Goal: Use online tool/utility: Use online tool/utility

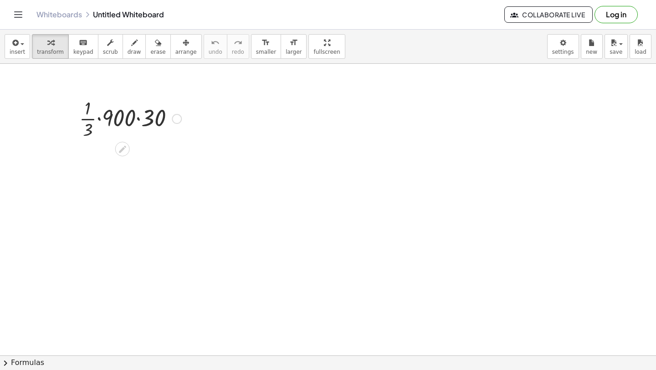
click at [97, 119] on div at bounding box center [130, 118] width 111 height 46
click at [115, 164] on div at bounding box center [130, 164] width 111 height 46
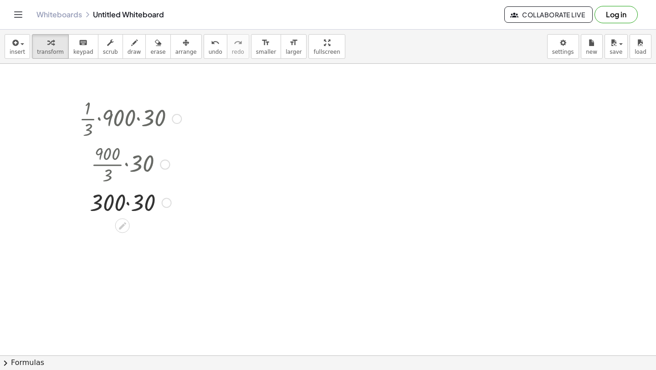
click at [125, 209] on div at bounding box center [130, 201] width 111 height 31
click at [127, 204] on div at bounding box center [130, 201] width 111 height 31
click at [18, 45] on icon "button" at bounding box center [14, 42] width 8 height 11
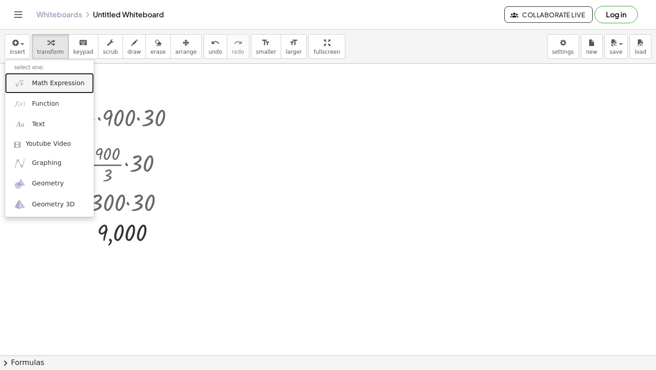
click at [26, 85] on link "Math Expression" at bounding box center [49, 83] width 89 height 20
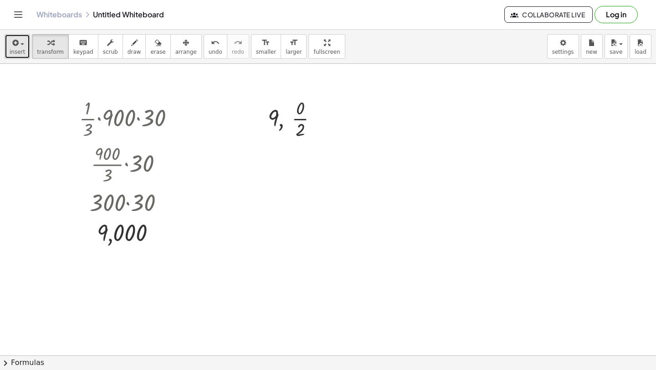
click at [15, 50] on span "insert" at bounding box center [17, 52] width 15 height 6
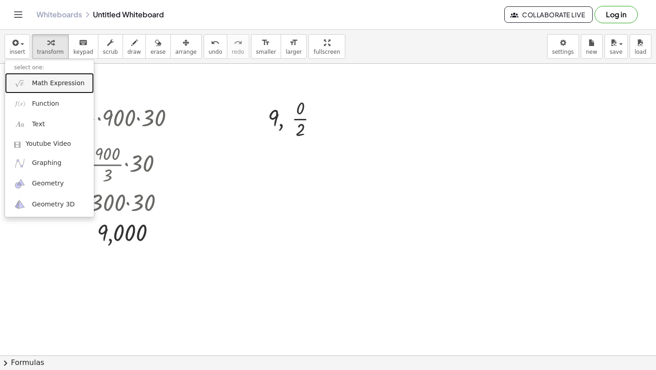
click at [27, 81] on link "Math Expression" at bounding box center [49, 83] width 89 height 20
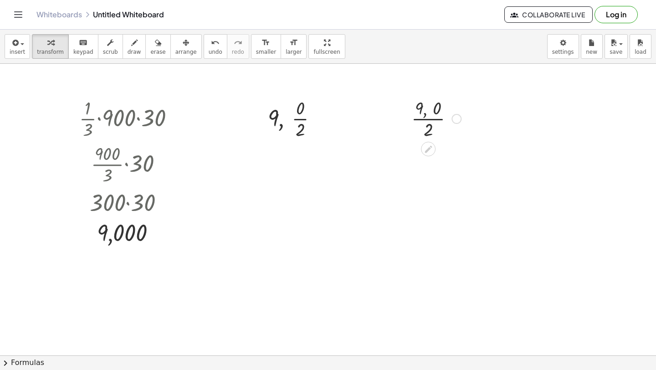
click at [430, 122] on div at bounding box center [436, 118] width 59 height 46
click at [14, 51] on span "insert" at bounding box center [17, 52] width 15 height 6
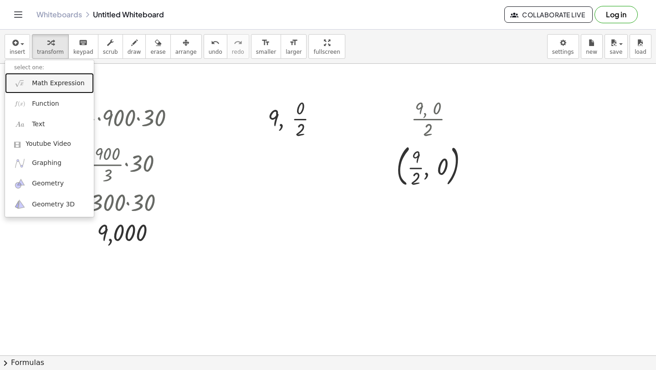
click at [20, 87] on img at bounding box center [19, 82] width 11 height 11
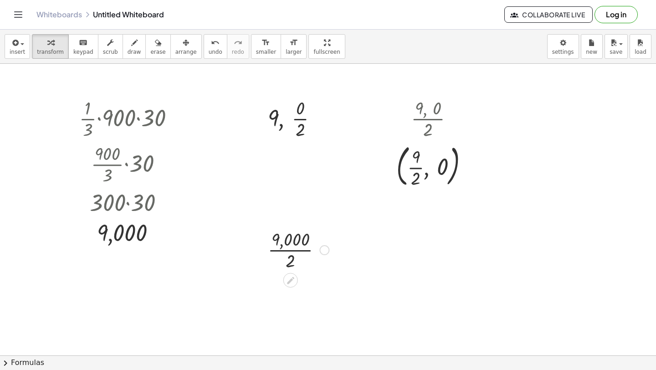
click at [295, 252] on div at bounding box center [298, 249] width 70 height 46
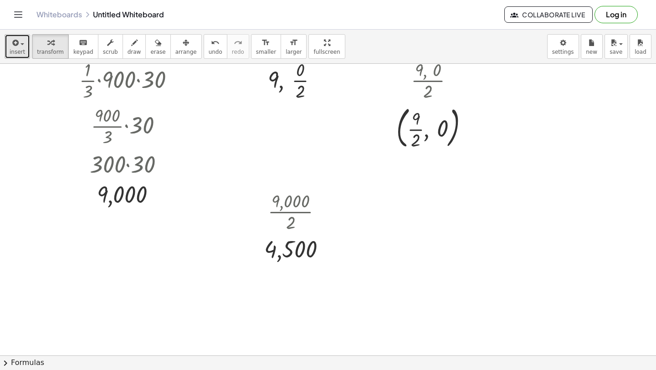
click at [18, 47] on icon "button" at bounding box center [14, 42] width 8 height 11
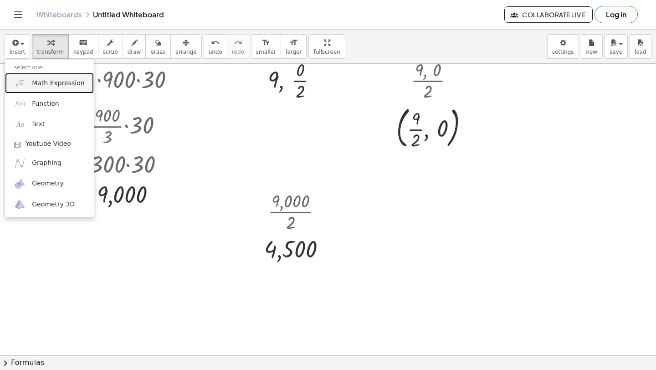
click at [31, 82] on link "Math Expression" at bounding box center [49, 83] width 89 height 20
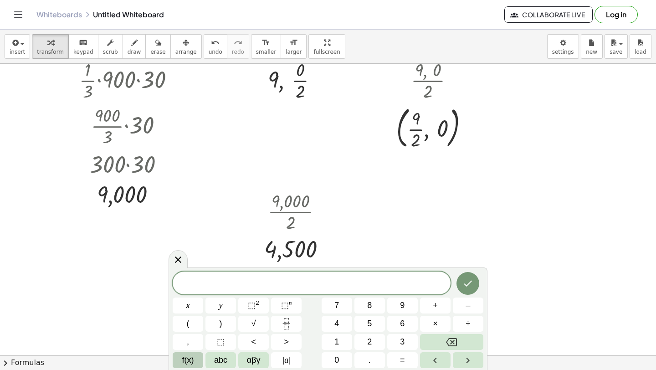
click at [187, 364] on span "f(x)" at bounding box center [188, 360] width 12 height 12
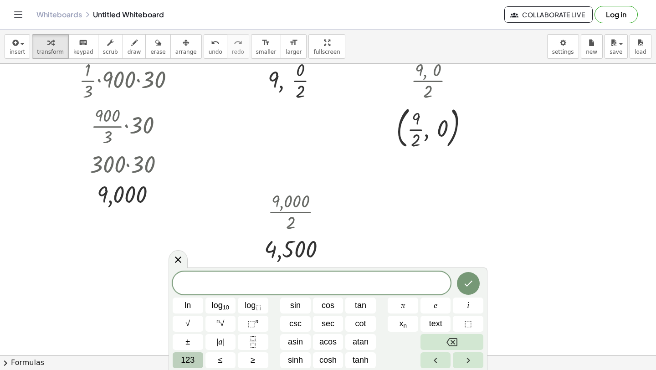
click at [187, 364] on span "123" at bounding box center [188, 360] width 14 height 12
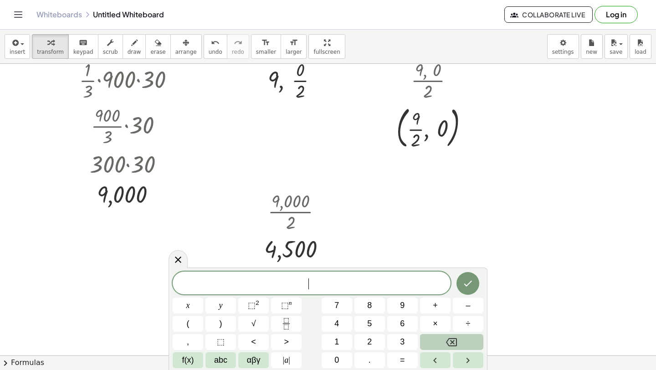
click at [187, 364] on span "f(x)" at bounding box center [188, 360] width 12 height 12
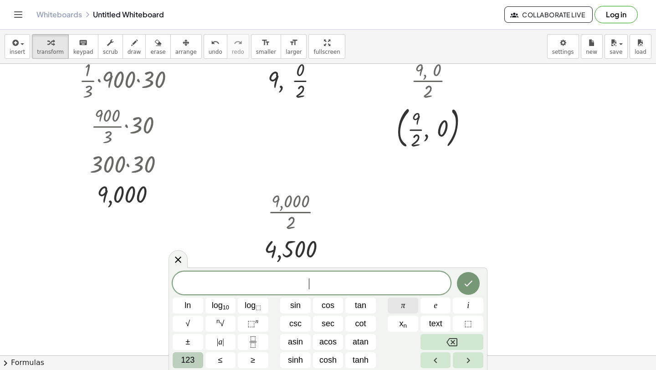
click at [397, 309] on button "π" at bounding box center [402, 305] width 31 height 16
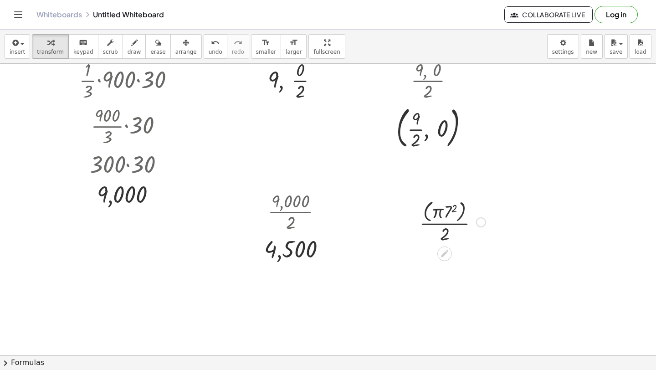
click at [445, 213] on div at bounding box center [452, 221] width 75 height 48
click at [441, 263] on div at bounding box center [452, 269] width 79 height 48
drag, startPoint x: 448, startPoint y: 262, endPoint x: 427, endPoint y: 260, distance: 21.0
click at [427, 260] on div at bounding box center [452, 269] width 79 height 48
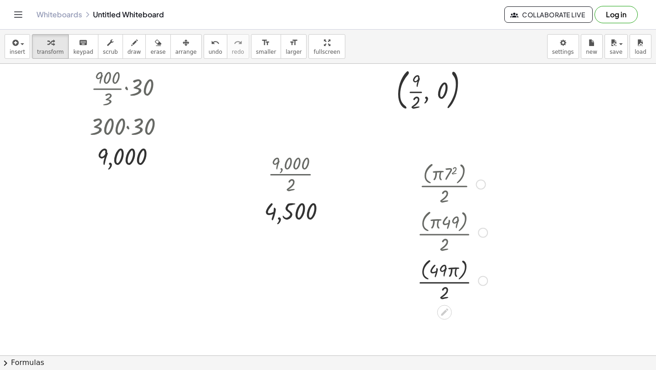
click at [425, 270] on div at bounding box center [452, 280] width 79 height 48
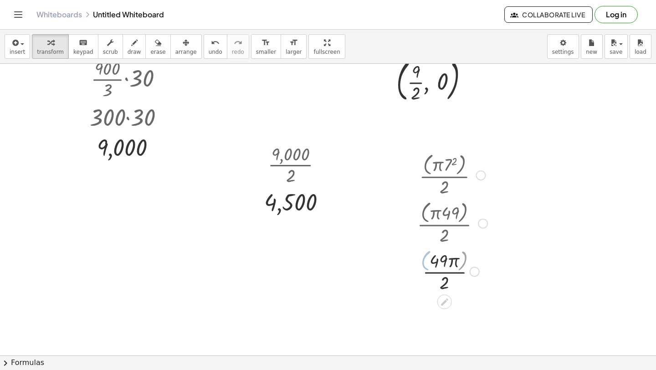
scroll to position [104, 0]
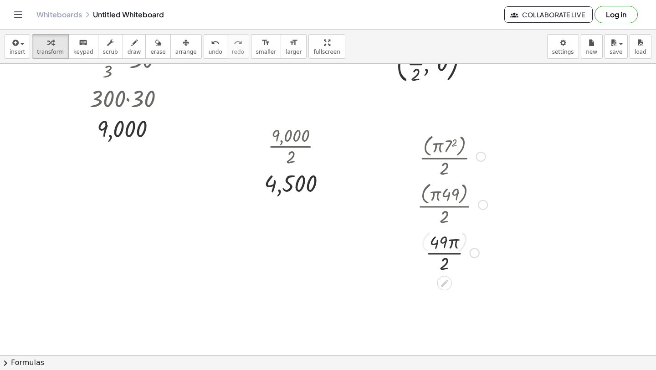
click at [436, 254] on div at bounding box center [452, 252] width 79 height 46
click at [448, 276] on div at bounding box center [452, 299] width 79 height 46
click at [444, 306] on div at bounding box center [452, 299] width 79 height 46
click at [444, 300] on div at bounding box center [452, 299] width 79 height 46
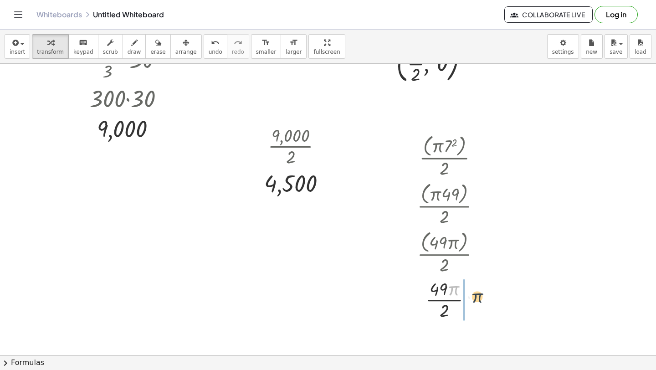
drag, startPoint x: 454, startPoint y: 287, endPoint x: 477, endPoint y: 294, distance: 24.2
click at [477, 295] on div at bounding box center [452, 299] width 79 height 46
click at [430, 297] on div at bounding box center [452, 299] width 79 height 46
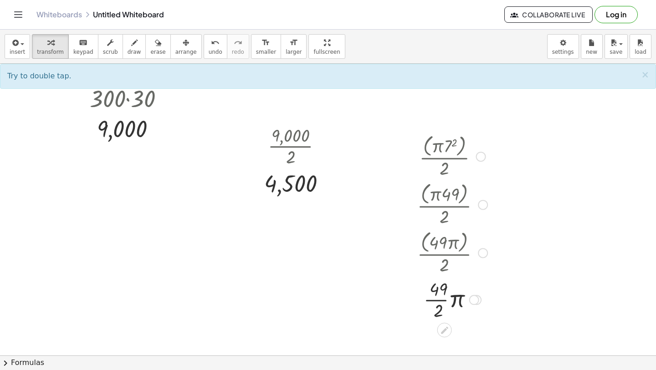
click at [433, 300] on div at bounding box center [452, 299] width 79 height 46
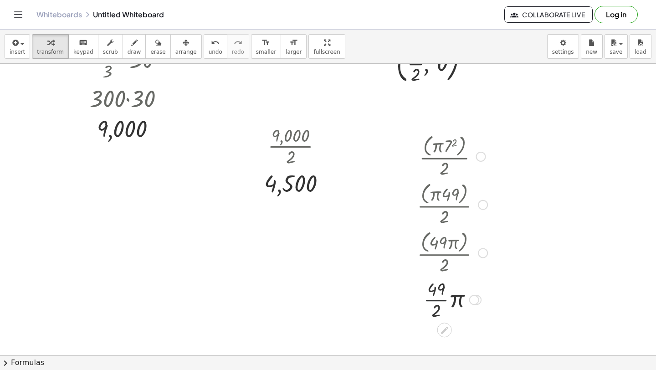
click at [433, 300] on div at bounding box center [452, 299] width 79 height 46
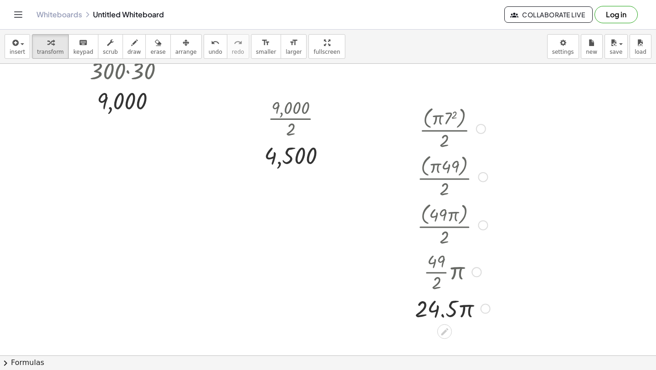
scroll to position [132, 0]
drag, startPoint x: 461, startPoint y: 310, endPoint x: 449, endPoint y: 308, distance: 11.9
click at [449, 308] on div at bounding box center [452, 308] width 84 height 31
click at [211, 46] on icon "undo" at bounding box center [215, 42] width 9 height 11
click at [13, 45] on icon "button" at bounding box center [14, 42] width 8 height 11
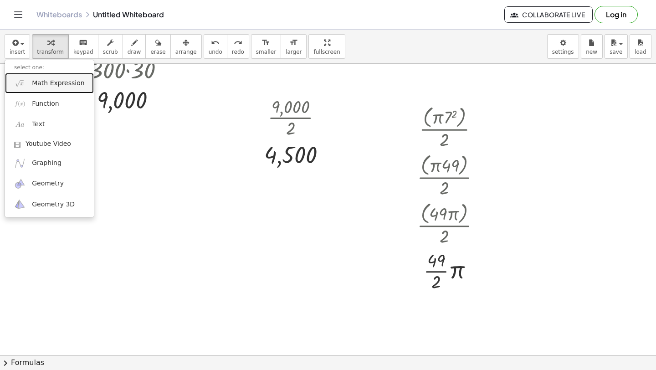
click at [33, 80] on span "Math Expression" at bounding box center [58, 83] width 52 height 9
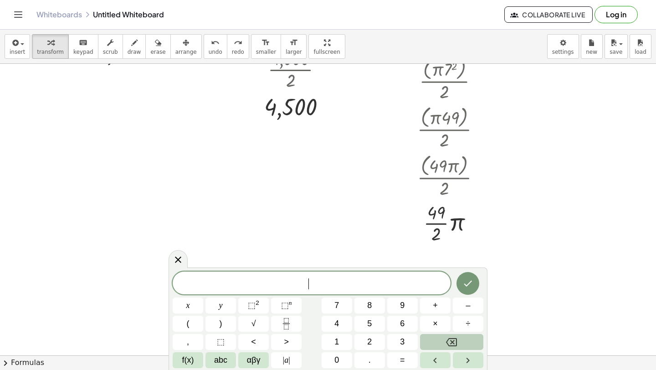
scroll to position [179, 0]
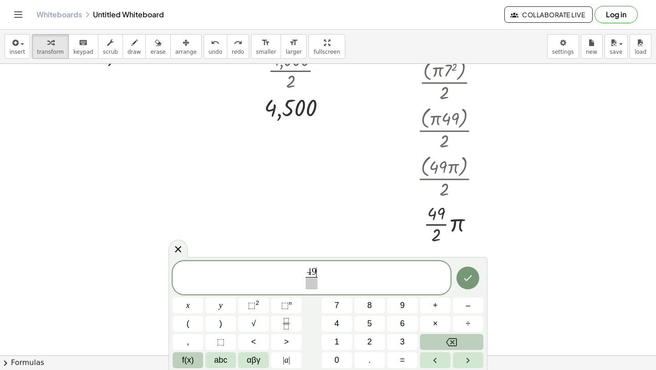
click at [185, 364] on span "f(x)" at bounding box center [188, 360] width 12 height 12
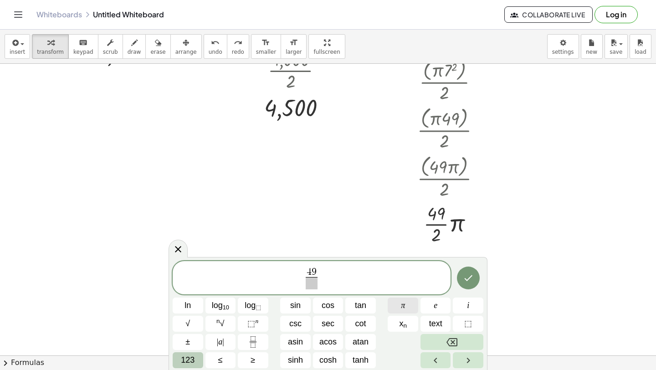
click at [409, 311] on button "π" at bounding box center [402, 305] width 31 height 16
click at [190, 362] on span "123" at bounding box center [188, 360] width 14 height 12
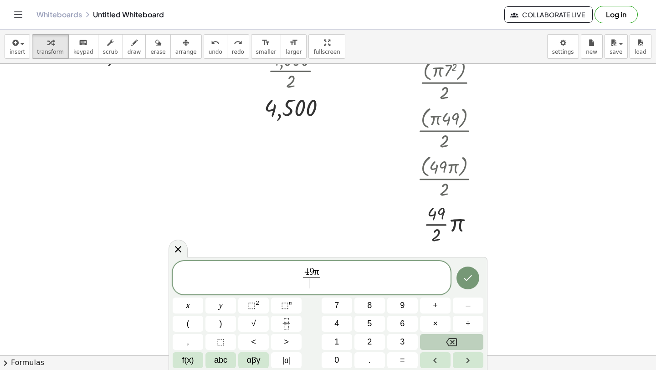
click at [314, 285] on span "​" at bounding box center [311, 283] width 17 height 12
click at [459, 273] on button "Done" at bounding box center [467, 277] width 23 height 23
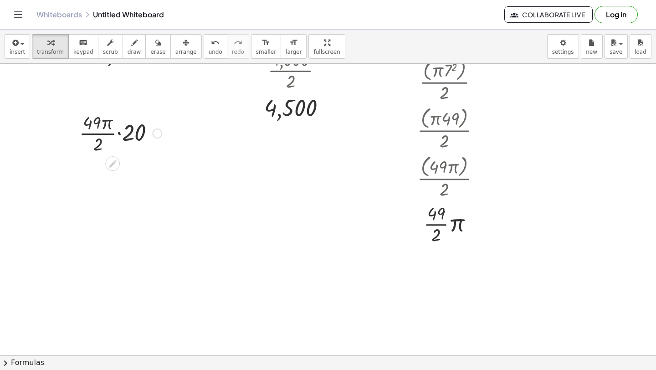
click at [119, 134] on div at bounding box center [121, 133] width 92 height 46
click at [119, 183] on div at bounding box center [121, 178] width 92 height 46
drag, startPoint x: 123, startPoint y: 167, endPoint x: 94, endPoint y: 165, distance: 29.2
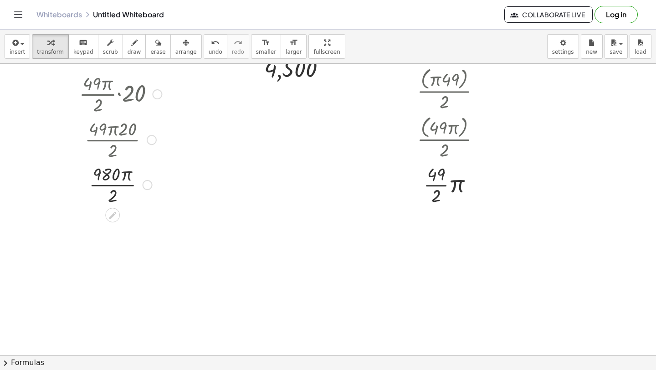
scroll to position [219, 0]
click at [278, 80] on div at bounding box center [299, 68] width 78 height 30
click at [211, 45] on icon "undo" at bounding box center [215, 42] width 9 height 11
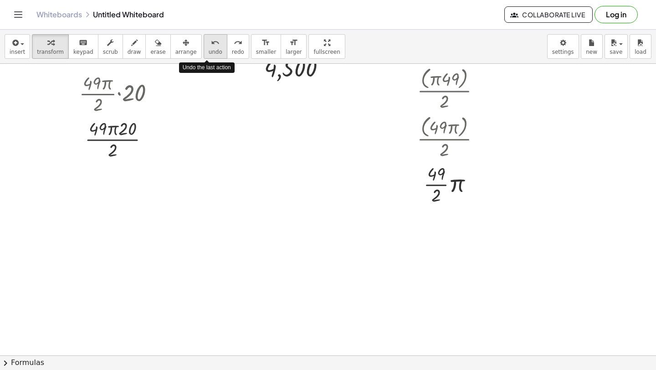
click at [211, 46] on icon "undo" at bounding box center [215, 42] width 9 height 11
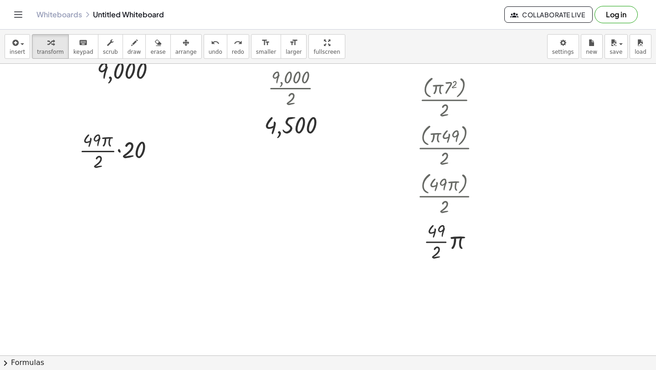
scroll to position [144, 0]
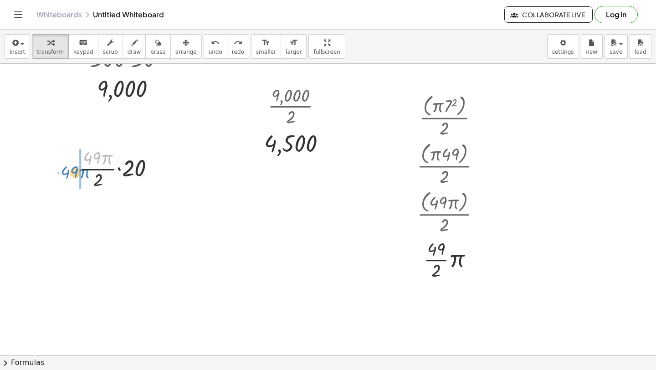
drag, startPoint x: 87, startPoint y: 155, endPoint x: 65, endPoint y: 169, distance: 27.0
click at [65, 169] on div "· · [DATE] · 30 · · 1 · 900 · 3 · 30 · · 900 · [DATE] · 30 9,000 , 9 , · 0 · 2 …" at bounding box center [328, 241] width 656 height 642
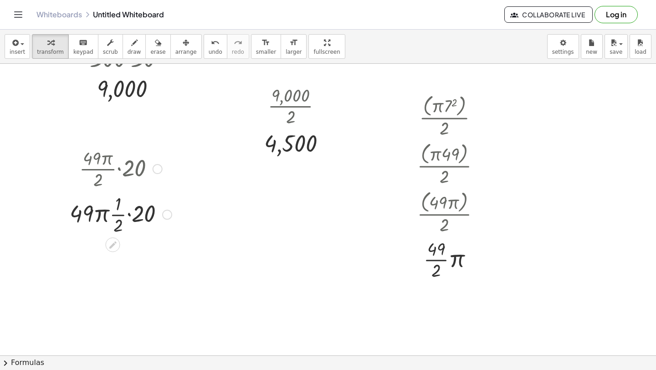
click at [128, 215] on div at bounding box center [120, 214] width 111 height 46
click at [130, 259] on div at bounding box center [120, 259] width 111 height 46
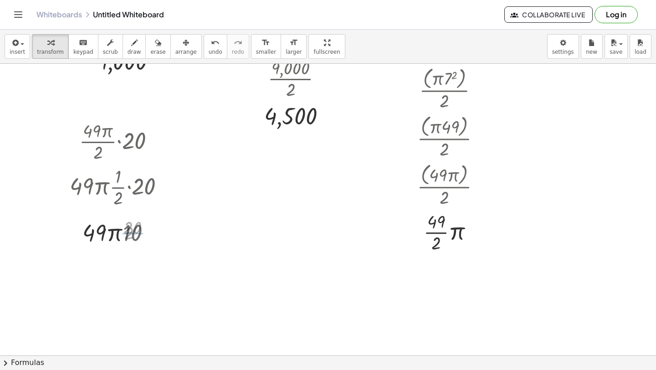
scroll to position [173, 0]
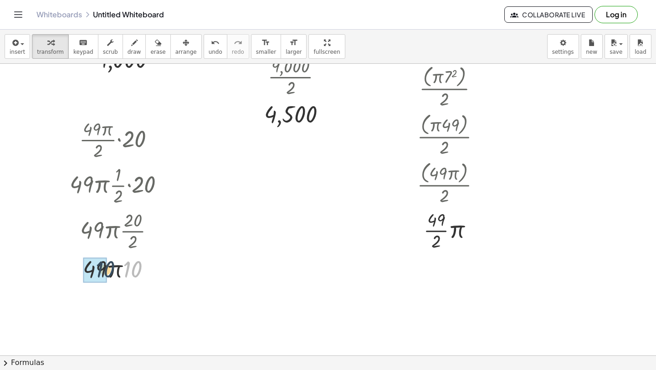
drag, startPoint x: 131, startPoint y: 272, endPoint x: 102, endPoint y: 271, distance: 29.6
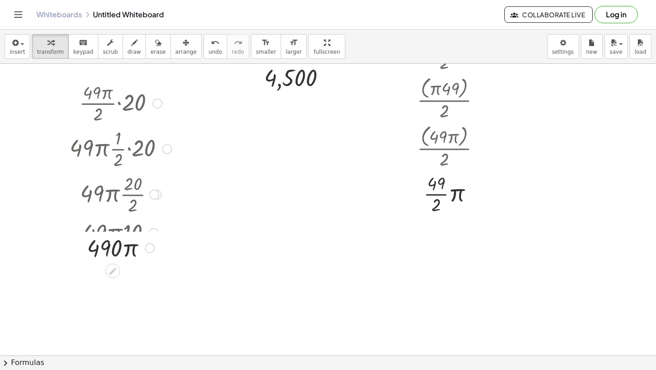
scroll to position [213, 0]
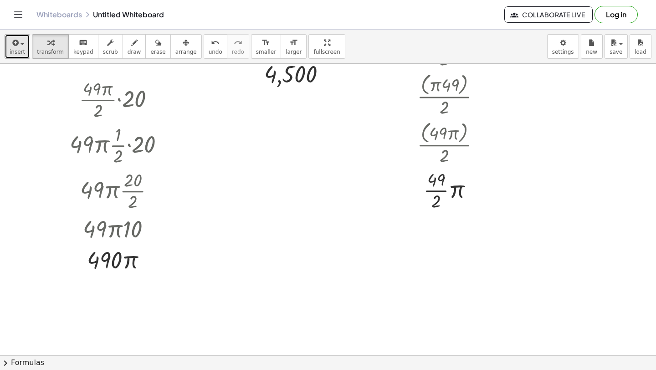
click at [16, 53] on span "insert" at bounding box center [17, 52] width 15 height 6
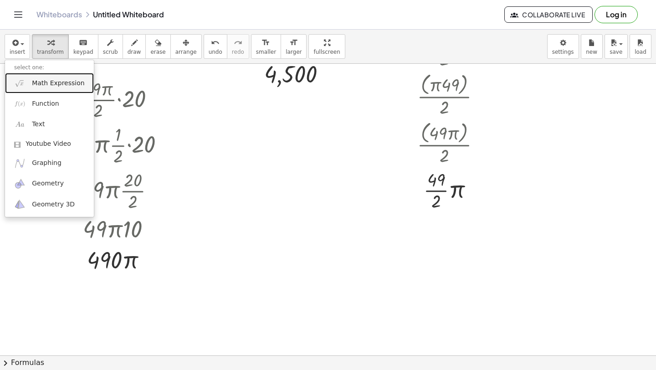
click at [35, 85] on span "Math Expression" at bounding box center [58, 83] width 52 height 9
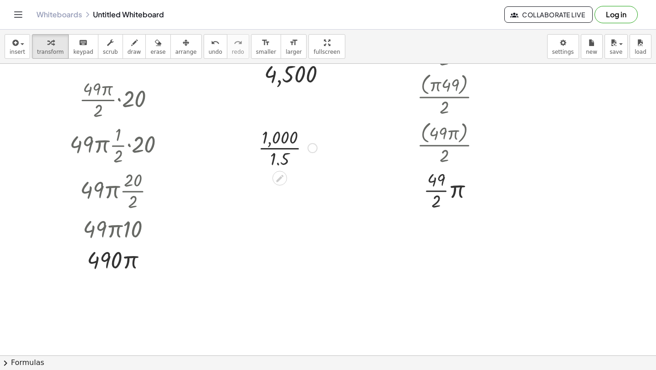
click at [268, 146] on div at bounding box center [288, 147] width 68 height 46
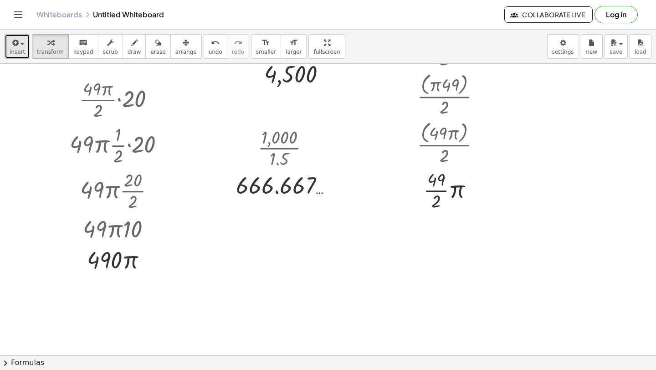
click at [10, 50] on span "insert" at bounding box center [17, 52] width 15 height 6
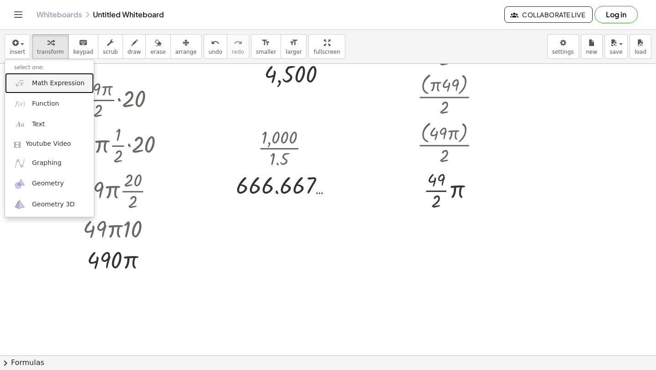
click at [31, 76] on link "Math Expression" at bounding box center [49, 83] width 89 height 20
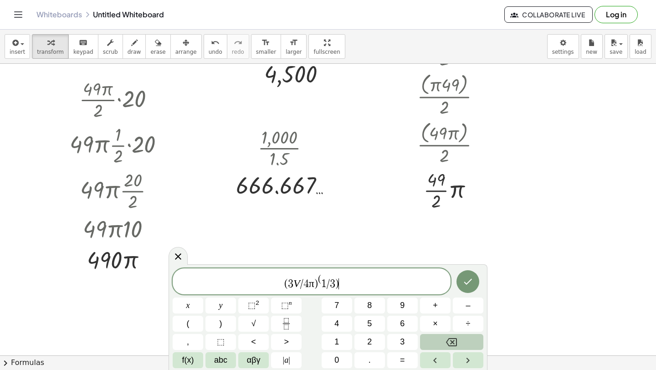
click at [321, 280] on span "( 3 V / 4 π ) ( 1 / 3 ) ​" at bounding box center [312, 282] width 278 height 16
click at [350, 275] on span "( ( 3 V / 4 π ) ( 1 / 3 ) ) ​" at bounding box center [312, 282] width 278 height 15
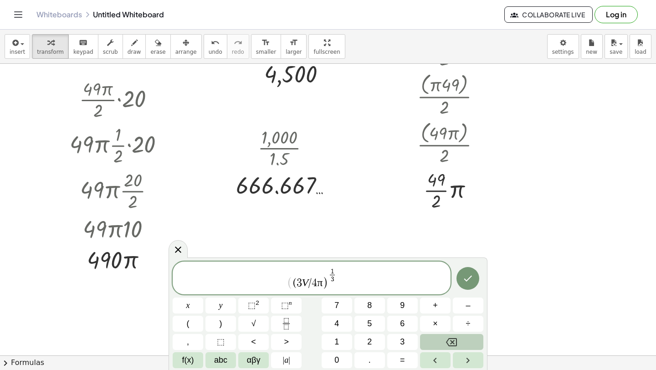
click at [307, 284] on var "V" at bounding box center [305, 282] width 7 height 12
click at [275, 282] on span "( 3 ( ( 6 6 6 . 7 ) ​ / 4 π ) 1 3 ​" at bounding box center [312, 277] width 278 height 25
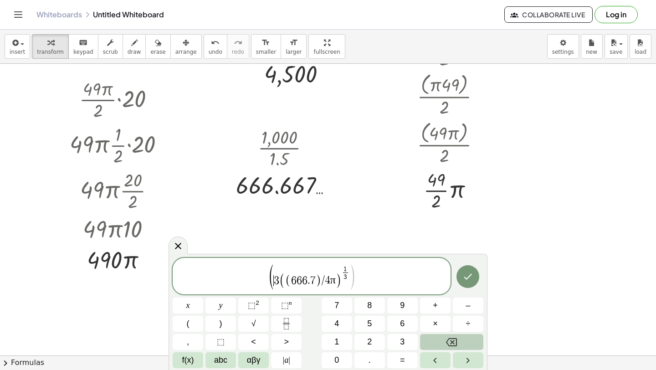
click at [342, 280] on span "​ 3 ( ( 6 6 6 . 7 ) / 4 π ) 1 3 ​" at bounding box center [311, 276] width 75 height 23
click at [284, 281] on span "( ( 6 6 6 . 7 ) / 4 π )" at bounding box center [310, 280] width 62 height 15
click at [469, 280] on icon "Done" at bounding box center [467, 277] width 11 height 11
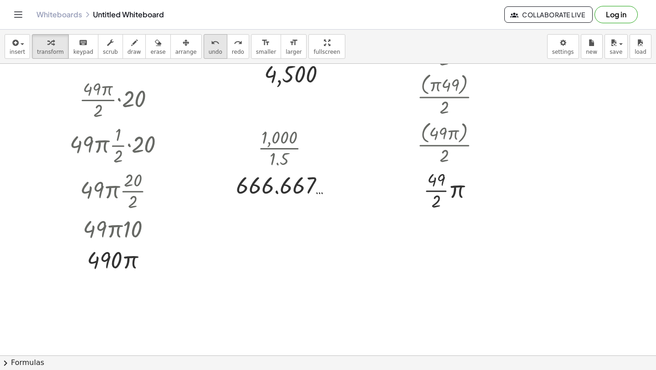
click at [213, 49] on span "undo" at bounding box center [216, 52] width 14 height 6
click at [15, 51] on span "insert" at bounding box center [17, 52] width 15 height 6
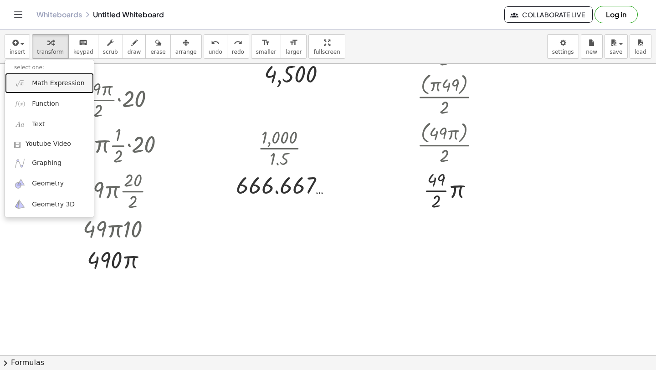
click at [43, 83] on span "Math Expression" at bounding box center [58, 83] width 52 height 9
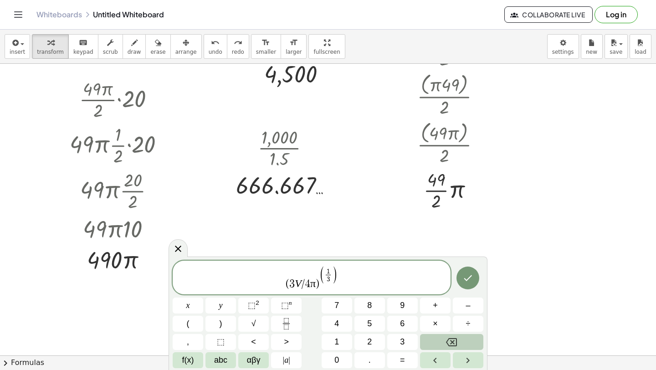
click at [319, 285] on span "( 3 V / 4 π ) ( 1 3 ​ ) ​" at bounding box center [312, 278] width 278 height 24
click at [291, 281] on span "3" at bounding box center [293, 282] width 5 height 11
click at [305, 282] on span "4" at bounding box center [307, 282] width 5 height 11
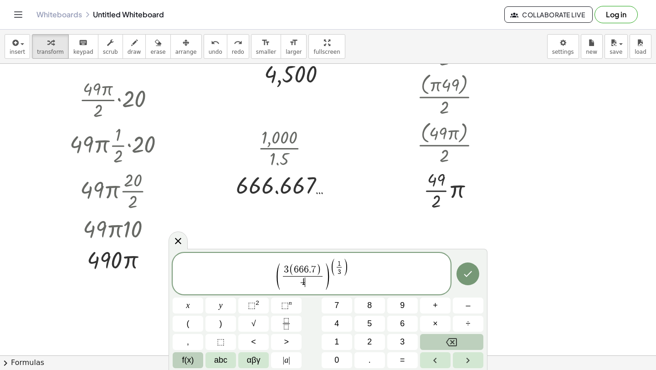
click at [185, 362] on span "f(x)" at bounding box center [188, 360] width 12 height 12
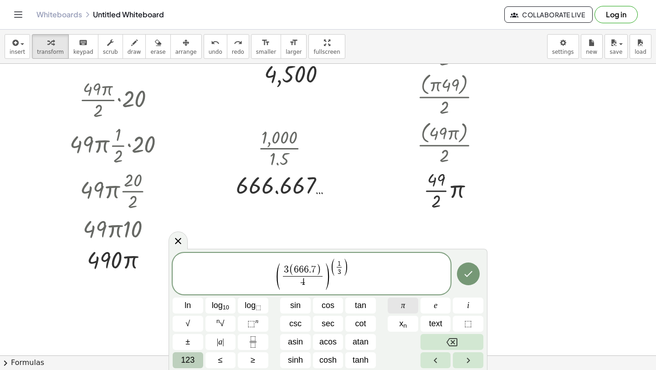
click at [399, 306] on button "π" at bounding box center [402, 305] width 31 height 16
click at [474, 270] on button "Done" at bounding box center [468, 273] width 23 height 23
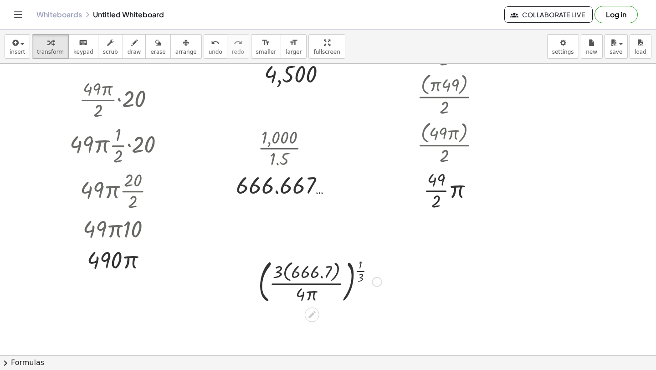
click at [290, 272] on div at bounding box center [320, 280] width 132 height 51
click at [291, 273] on div at bounding box center [319, 280] width 119 height 49
click at [306, 293] on div at bounding box center [320, 280] width 114 height 49
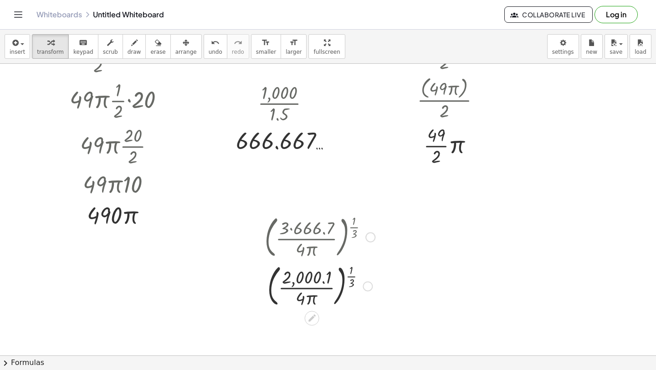
scroll to position [265, 0]
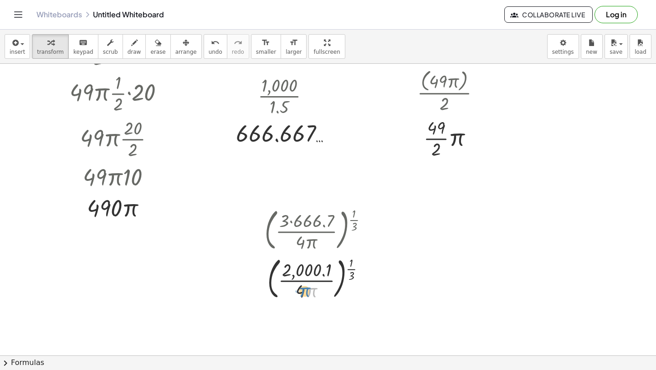
click at [315, 294] on div at bounding box center [319, 278] width 119 height 49
click at [315, 283] on div at bounding box center [319, 278] width 119 height 49
click at [316, 278] on div at bounding box center [319, 278] width 119 height 49
click at [319, 281] on div at bounding box center [319, 278] width 119 height 49
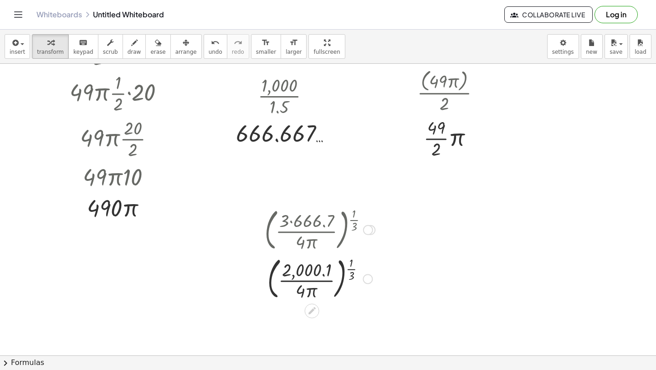
click at [319, 281] on div at bounding box center [319, 278] width 119 height 49
drag, startPoint x: 311, startPoint y: 289, endPoint x: 341, endPoint y: 282, distance: 30.8
click at [341, 282] on div at bounding box center [319, 278] width 119 height 49
click at [308, 281] on div at bounding box center [319, 278] width 139 height 49
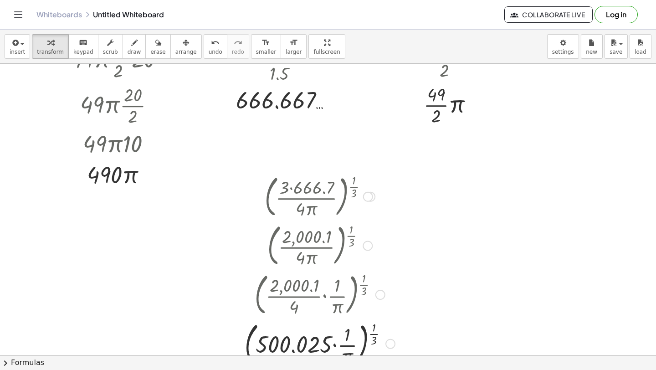
scroll to position [302, 0]
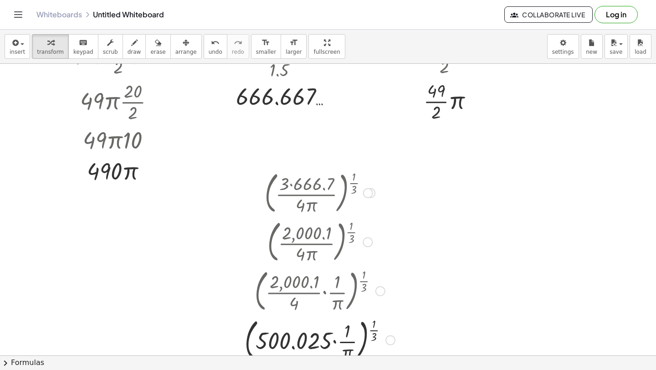
click at [336, 347] on div at bounding box center [319, 339] width 159 height 49
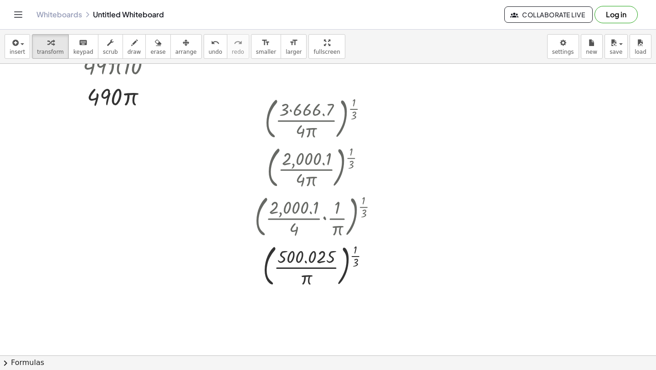
scroll to position [392, 0]
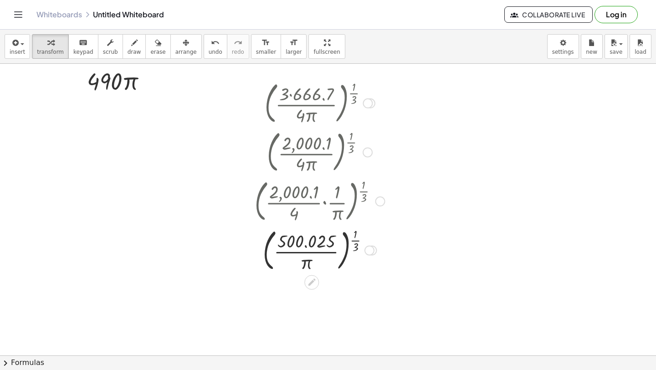
click at [346, 245] on div at bounding box center [319, 249] width 139 height 49
click at [358, 244] on div at bounding box center [319, 249] width 139 height 49
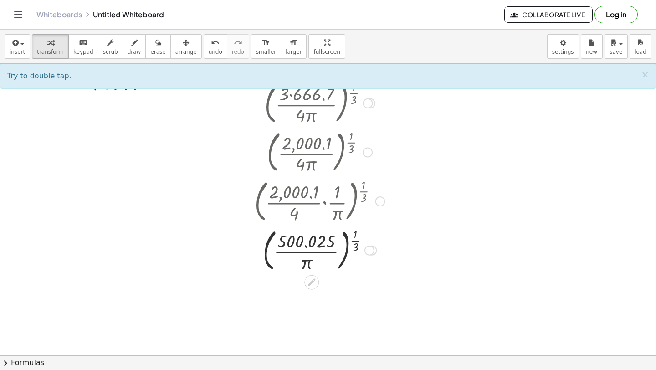
click at [354, 240] on div at bounding box center [319, 249] width 139 height 49
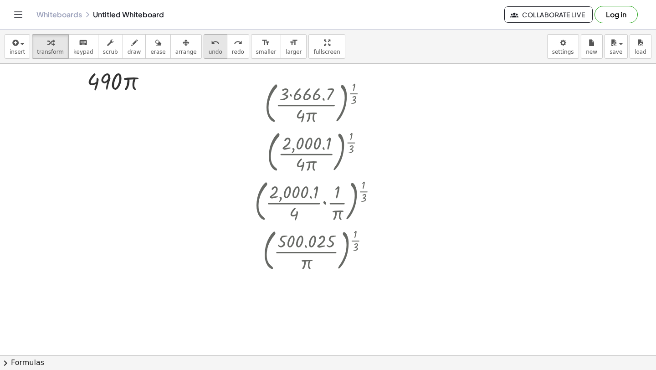
click at [212, 47] on div "undo" at bounding box center [216, 42] width 14 height 11
click at [267, 245] on div at bounding box center [319, 249] width 139 height 49
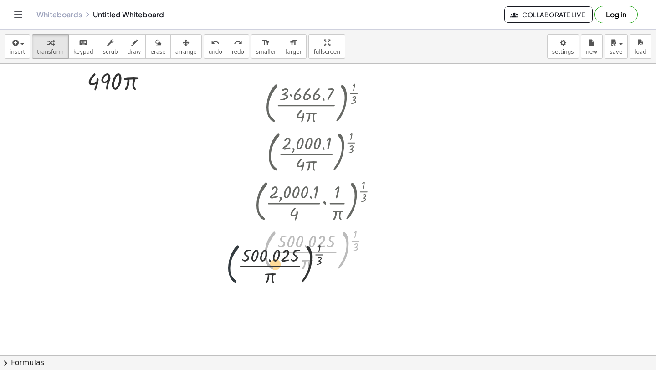
drag, startPoint x: 267, startPoint y: 245, endPoint x: 189, endPoint y: 273, distance: 82.2
click at [193, 273] on div "· · [DATE] · 30 · · 1 · 900 · 3 · 30 · · 900 · [DATE] · 30 9,000 , 9 , · 0 · 2 …" at bounding box center [328, 109] width 656 height 874
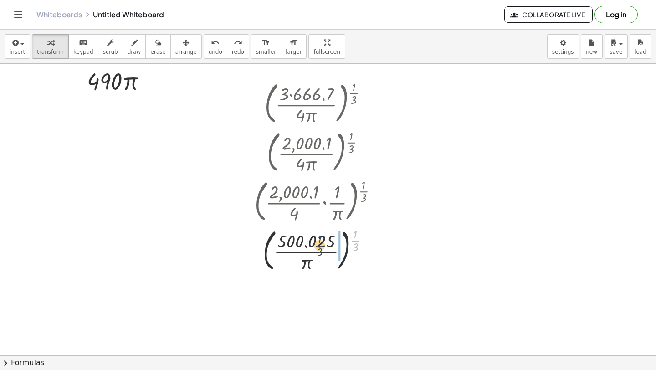
drag, startPoint x: 356, startPoint y: 239, endPoint x: 320, endPoint y: 244, distance: 35.8
click at [320, 244] on div at bounding box center [319, 249] width 139 height 49
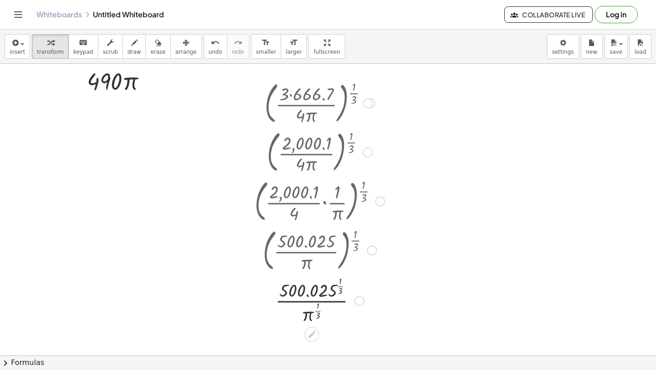
click at [338, 283] on div at bounding box center [319, 300] width 139 height 52
click at [338, 286] on div at bounding box center [319, 300] width 139 height 52
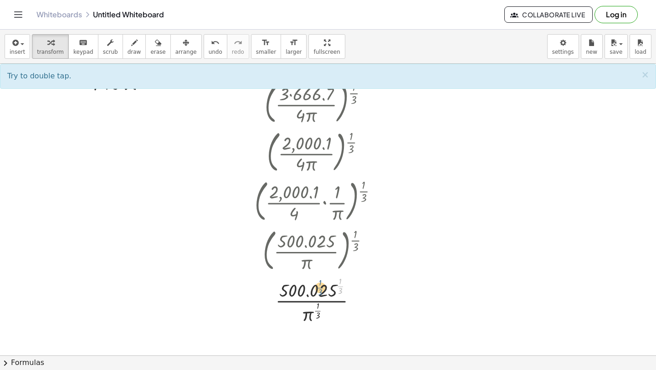
drag, startPoint x: 338, startPoint y: 286, endPoint x: 319, endPoint y: 287, distance: 18.7
click at [319, 287] on div at bounding box center [319, 300] width 139 height 52
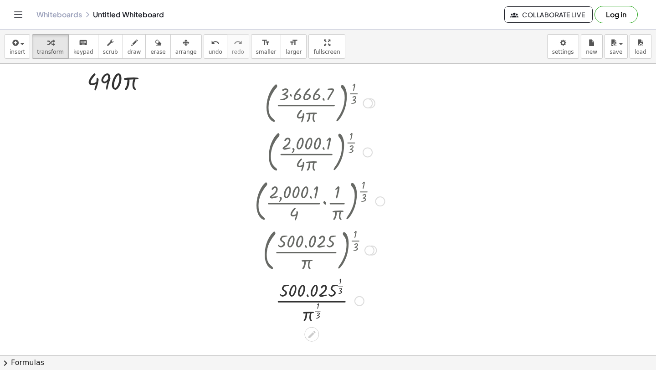
drag, startPoint x: 341, startPoint y: 285, endPoint x: 331, endPoint y: 285, distance: 9.6
click at [331, 285] on div at bounding box center [319, 300] width 139 height 52
click at [337, 285] on div at bounding box center [319, 300] width 139 height 52
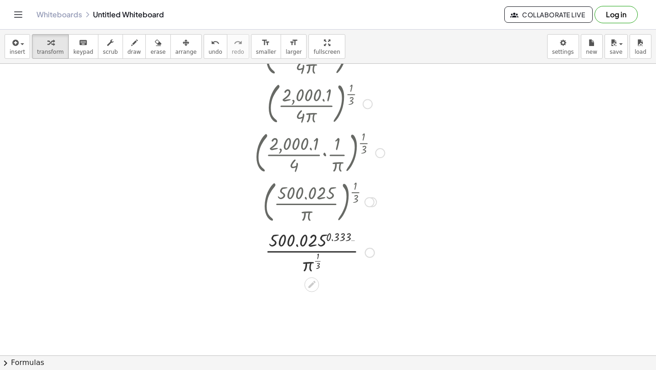
scroll to position [445, 0]
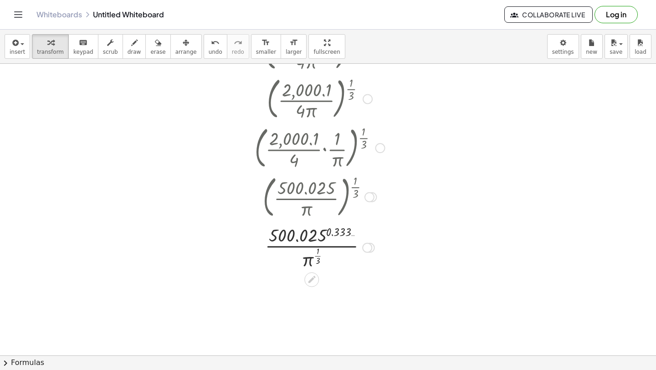
click at [325, 237] on div at bounding box center [319, 246] width 139 height 49
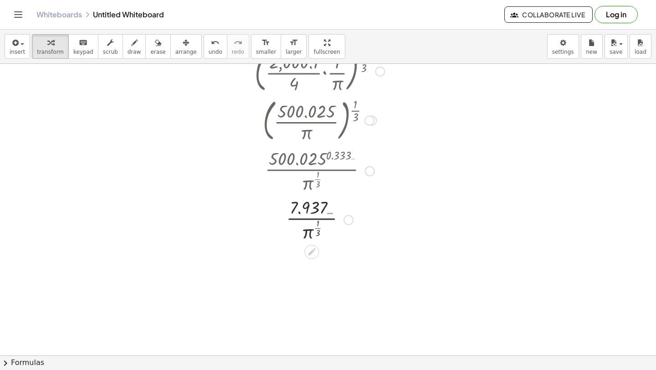
scroll to position [533, 0]
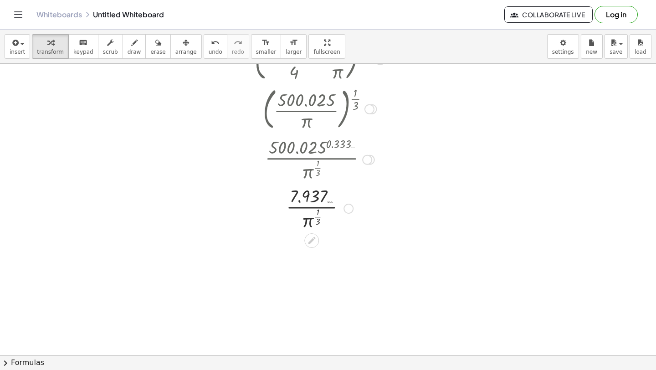
click at [315, 216] on div at bounding box center [319, 207] width 139 height 49
click at [316, 216] on div at bounding box center [319, 207] width 139 height 49
click at [298, 269] on div at bounding box center [319, 255] width 139 height 46
click at [307, 261] on div at bounding box center [319, 255] width 139 height 46
click at [215, 50] on button "undo undo" at bounding box center [216, 46] width 24 height 25
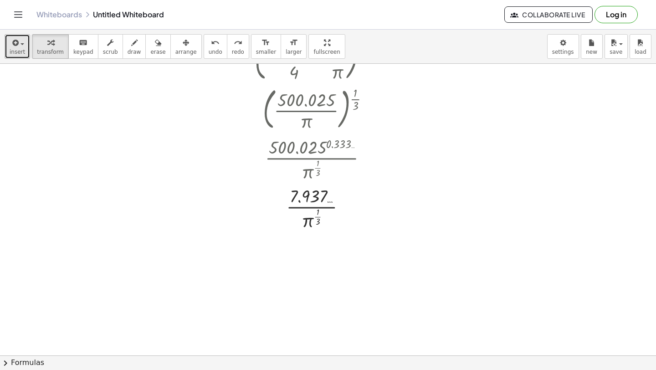
click at [25, 47] on button "insert" at bounding box center [17, 46] width 25 height 25
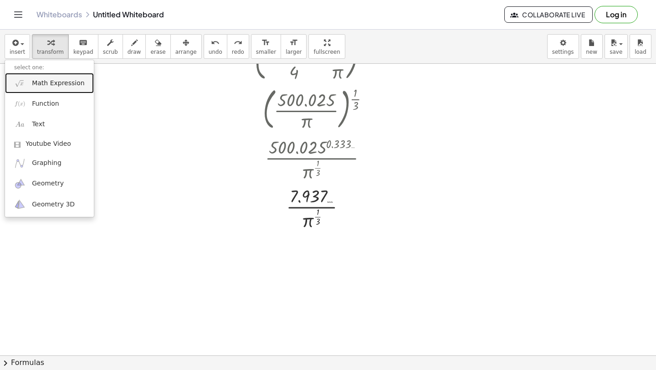
click at [23, 91] on link "Math Expression" at bounding box center [49, 83] width 89 height 20
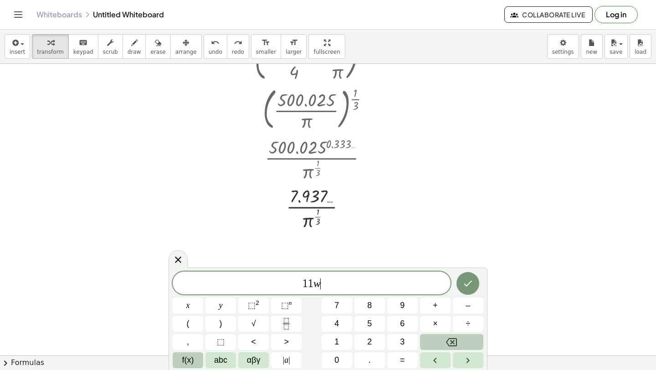
click at [193, 359] on span "f(x)" at bounding box center [188, 360] width 12 height 12
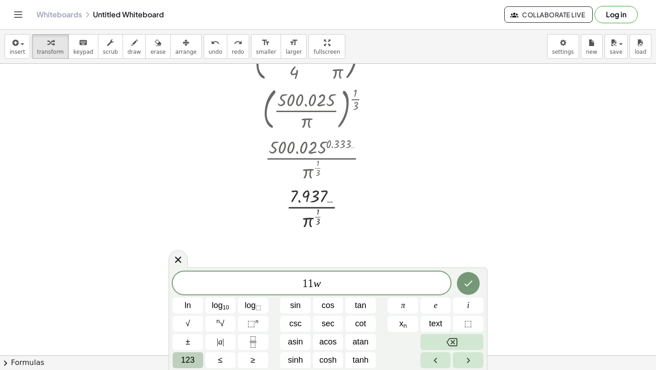
click at [188, 361] on span "123" at bounding box center [188, 360] width 14 height 12
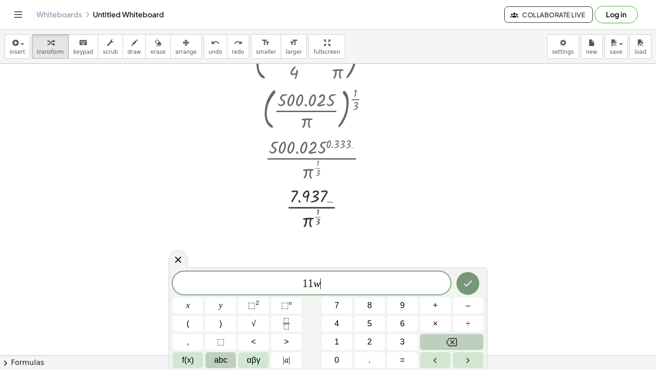
click at [213, 361] on button "abc" at bounding box center [220, 360] width 31 height 16
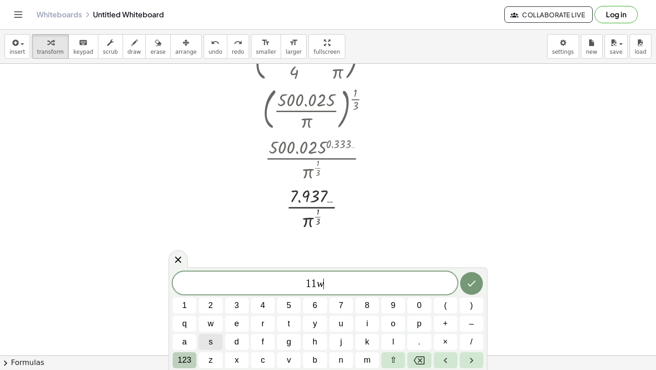
click at [180, 361] on span "123" at bounding box center [185, 360] width 14 height 12
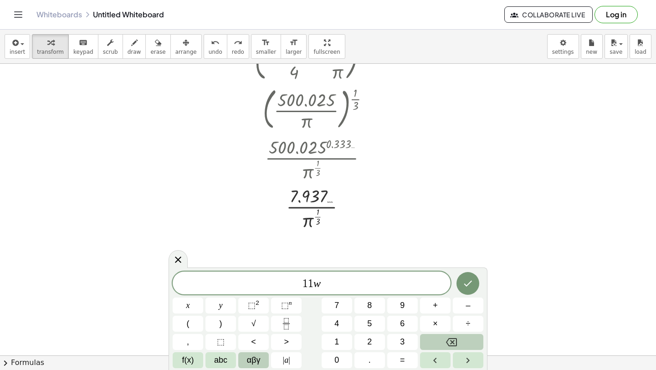
click at [240, 358] on button "αβγ" at bounding box center [253, 360] width 31 height 16
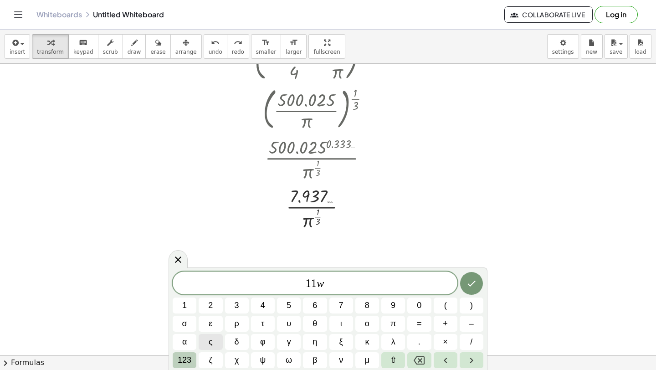
click at [180, 356] on span "123" at bounding box center [185, 360] width 14 height 12
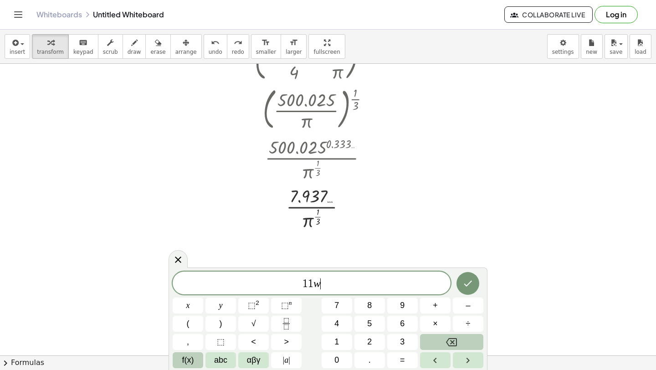
click at [191, 360] on span "f(x)" at bounding box center [188, 360] width 12 height 12
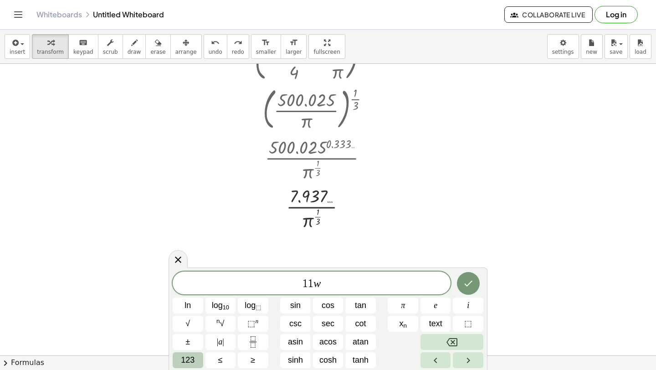
click at [185, 358] on span "123" at bounding box center [188, 360] width 14 height 12
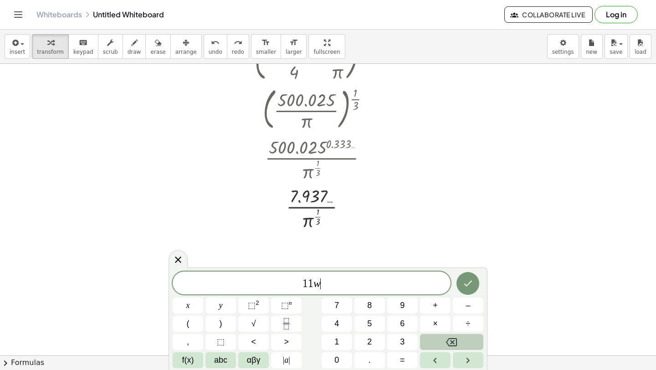
click at [327, 282] on span "1 1 w ​" at bounding box center [312, 283] width 278 height 13
click at [317, 286] on span ")" at bounding box center [315, 282] width 6 height 13
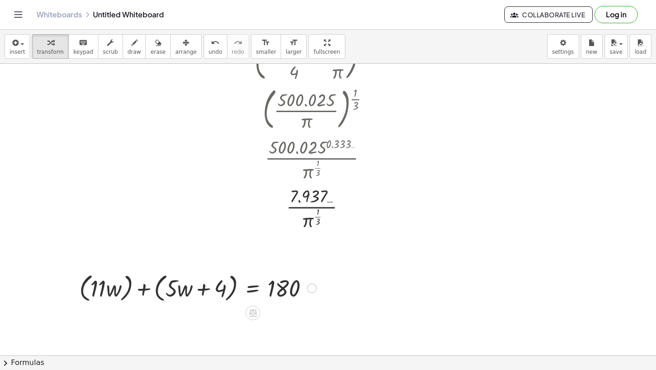
click at [128, 289] on div at bounding box center [198, 287] width 246 height 35
click at [154, 293] on div at bounding box center [209, 287] width 224 height 35
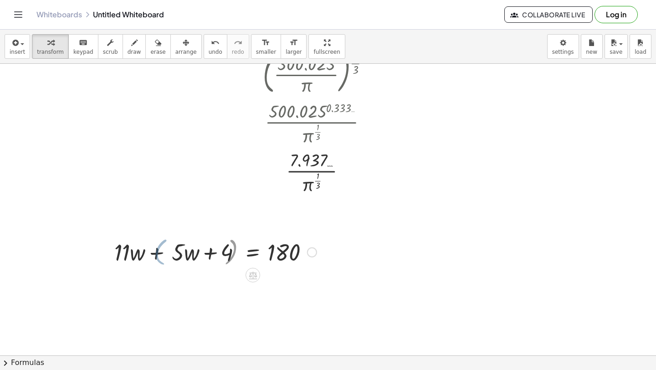
scroll to position [573, 0]
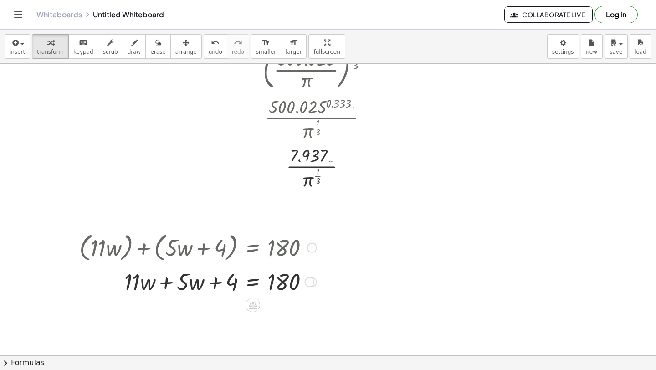
click at [170, 280] on div at bounding box center [198, 280] width 246 height 31
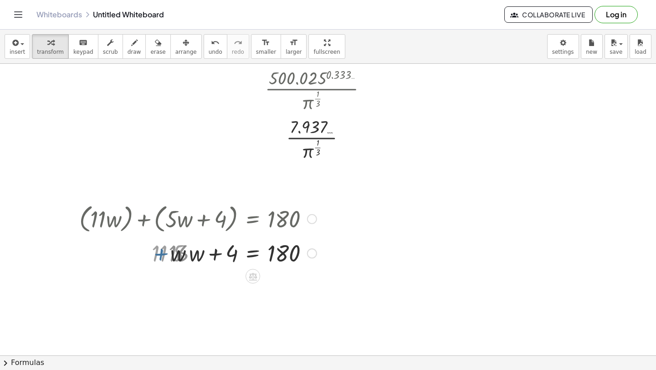
scroll to position [618, 0]
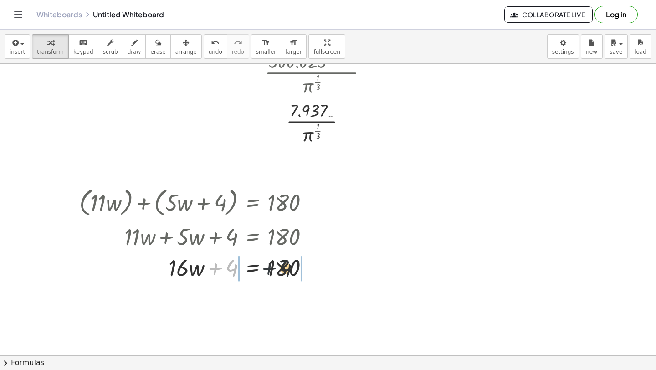
drag, startPoint x: 214, startPoint y: 265, endPoint x: 296, endPoint y: 268, distance: 82.9
click at [296, 269] on div at bounding box center [198, 266] width 246 height 31
click at [302, 268] on div at bounding box center [215, 266] width 280 height 31
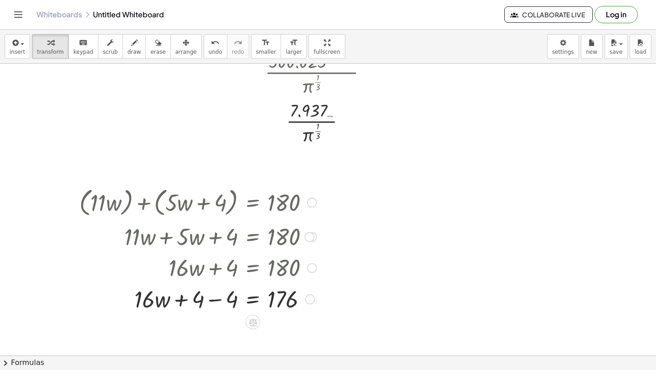
click at [253, 203] on div "+ ( · 11 · w ) + ( + · 5 · w + 4 ) = 180 + · 11 · w + ( + · 5 · w + 4 ) = 180 +…" at bounding box center [253, 203] width 0 height 0
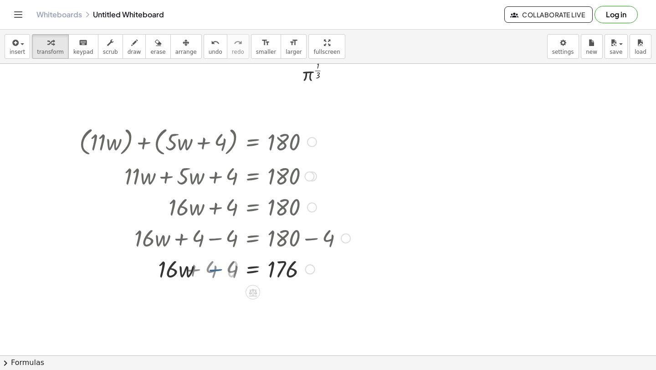
scroll to position [695, 0]
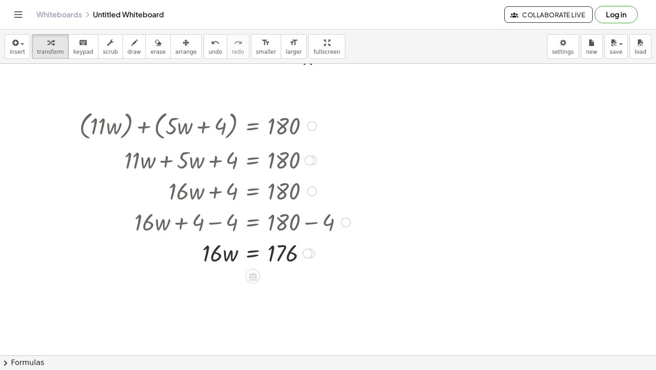
click at [255, 255] on div at bounding box center [215, 252] width 280 height 31
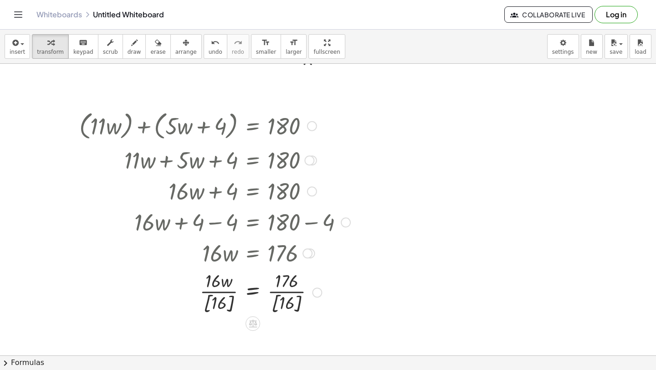
click at [209, 296] on div at bounding box center [215, 291] width 280 height 47
click at [209, 55] on span "undo" at bounding box center [216, 52] width 14 height 6
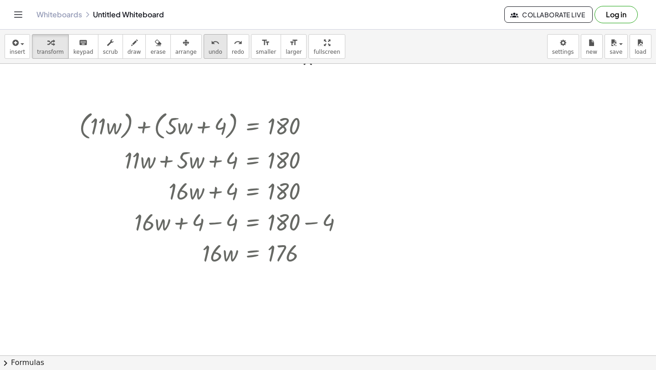
click at [211, 39] on icon "undo" at bounding box center [215, 42] width 9 height 11
click at [253, 250] on div at bounding box center [212, 252] width 270 height 31
click at [221, 295] on div at bounding box center [215, 291] width 280 height 46
click at [279, 296] on div at bounding box center [215, 291] width 280 height 46
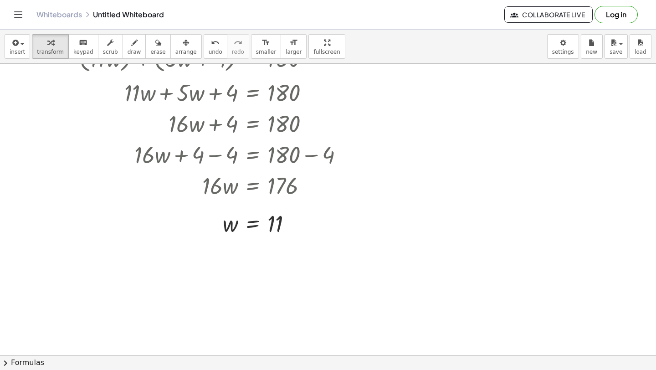
scroll to position [763, 0]
click at [14, 47] on icon "button" at bounding box center [14, 42] width 8 height 11
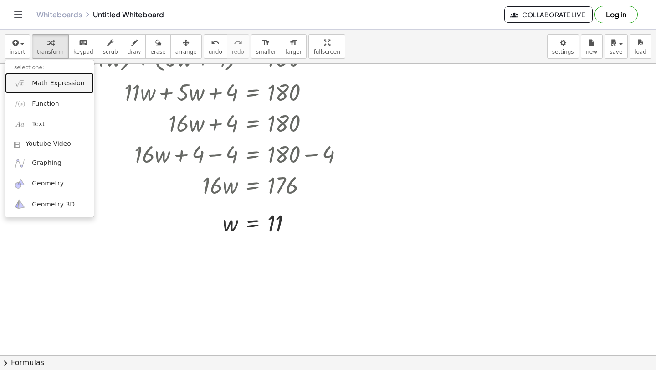
click at [26, 73] on link "Math Expression" at bounding box center [49, 83] width 89 height 20
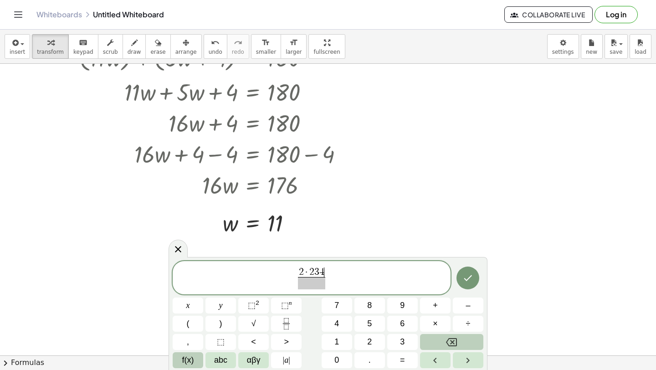
click at [183, 354] on span "f(x)" at bounding box center [188, 360] width 12 height 12
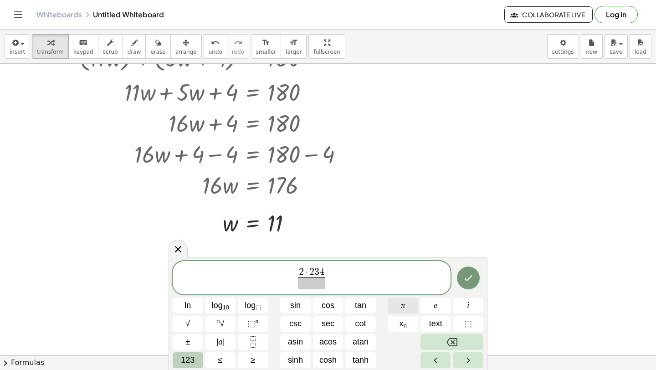
click at [402, 308] on span "π" at bounding box center [403, 305] width 4 height 12
click at [194, 363] on button "123" at bounding box center [188, 360] width 31 height 16
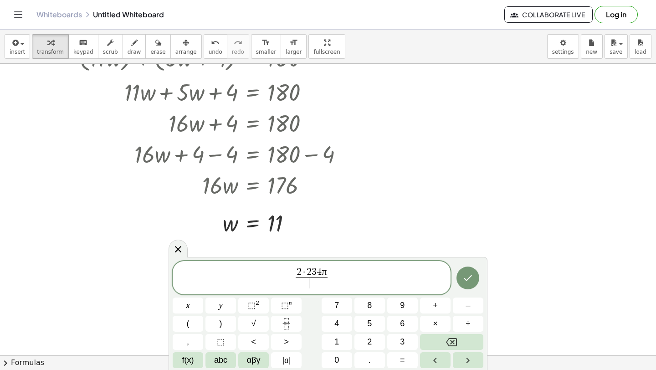
click at [308, 285] on span "​" at bounding box center [312, 283] width 32 height 12
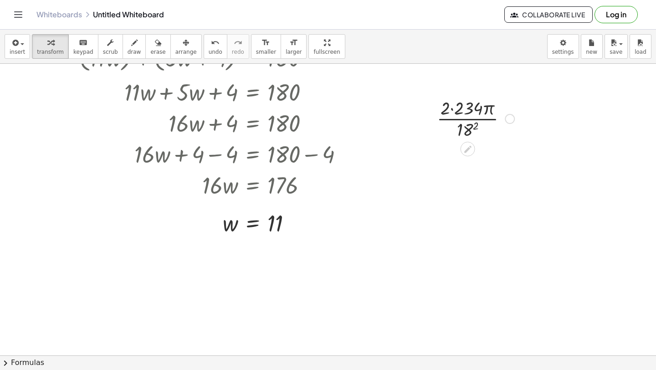
click at [450, 112] on div at bounding box center [475, 118] width 87 height 46
click at [469, 167] on div at bounding box center [475, 164] width 87 height 46
click at [473, 175] on div at bounding box center [475, 164] width 87 height 46
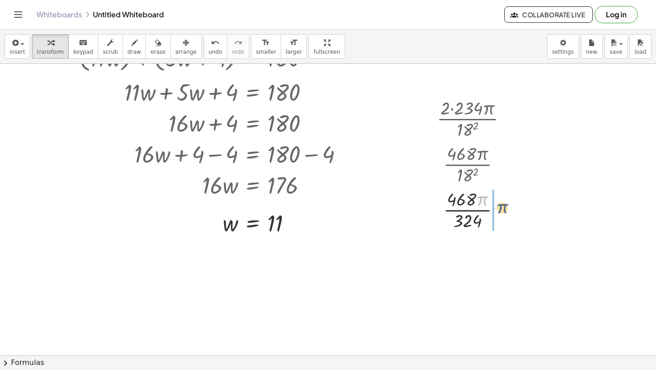
drag, startPoint x: 480, startPoint y: 200, endPoint x: 497, endPoint y: 206, distance: 18.4
click at [499, 208] on div at bounding box center [475, 209] width 87 height 46
click at [464, 214] on div at bounding box center [475, 209] width 87 height 46
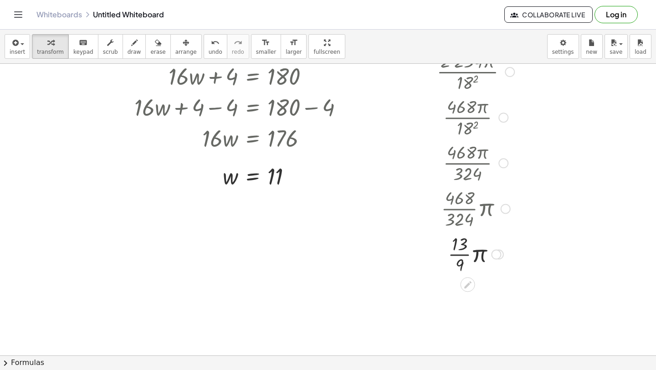
scroll to position [810, 0]
click at [460, 252] on div at bounding box center [475, 253] width 87 height 46
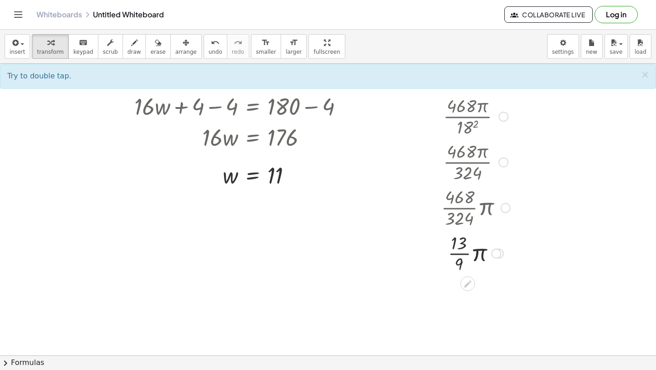
click at [459, 254] on div at bounding box center [475, 253] width 87 height 46
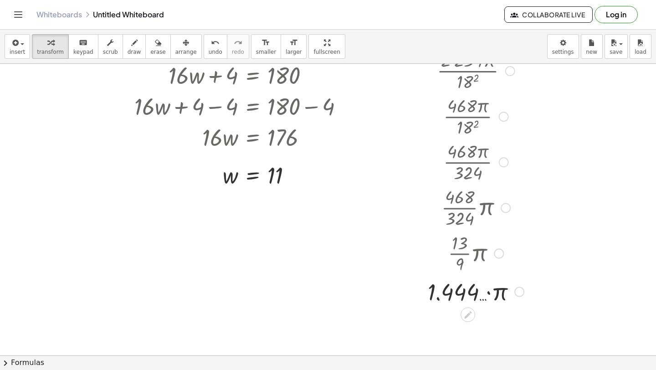
click at [489, 290] on div at bounding box center [475, 290] width 105 height 31
click at [489, 291] on div at bounding box center [475, 290] width 105 height 31
click at [488, 291] on div at bounding box center [475, 290] width 105 height 31
drag, startPoint x: 499, startPoint y: 292, endPoint x: 458, endPoint y: 290, distance: 41.0
click at [458, 290] on div at bounding box center [475, 290] width 105 height 31
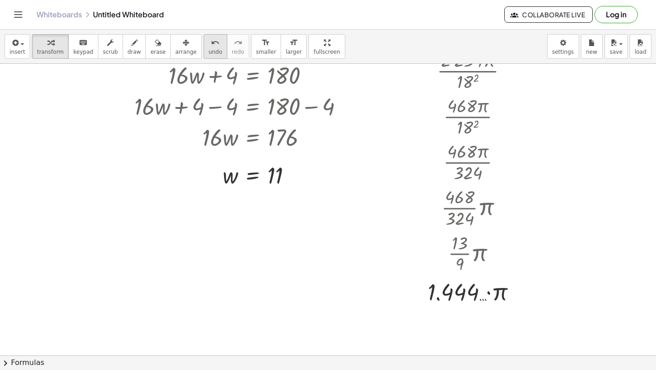
click at [212, 49] on span "undo" at bounding box center [216, 52] width 14 height 6
click at [211, 48] on button "undo undo" at bounding box center [216, 46] width 24 height 25
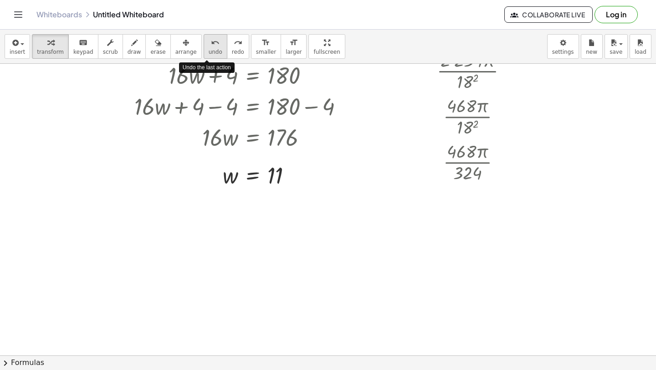
click at [211, 48] on button "undo undo" at bounding box center [216, 46] width 24 height 25
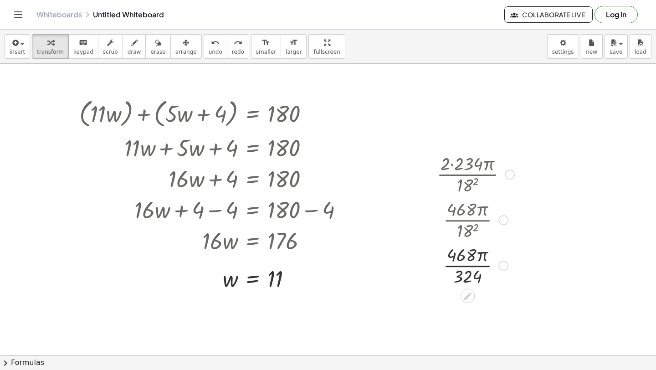
scroll to position [706, 0]
click at [212, 53] on span "undo" at bounding box center [216, 52] width 14 height 6
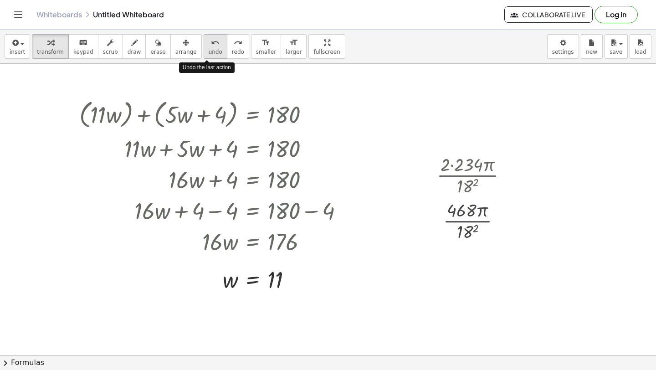
click at [212, 53] on span "undo" at bounding box center [216, 52] width 14 height 6
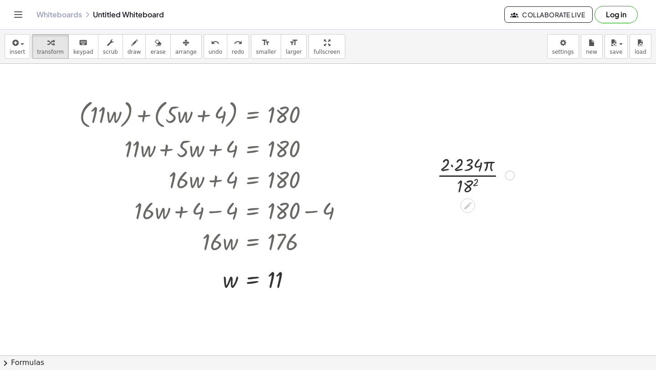
click at [475, 181] on div at bounding box center [475, 175] width 87 height 46
drag, startPoint x: 444, startPoint y: 209, endPoint x: 427, endPoint y: 219, distance: 20.0
click at [427, 219] on div "· 2 · 234 · π · 18 2 · [DATE] · π · 324" at bounding box center [472, 197] width 98 height 96
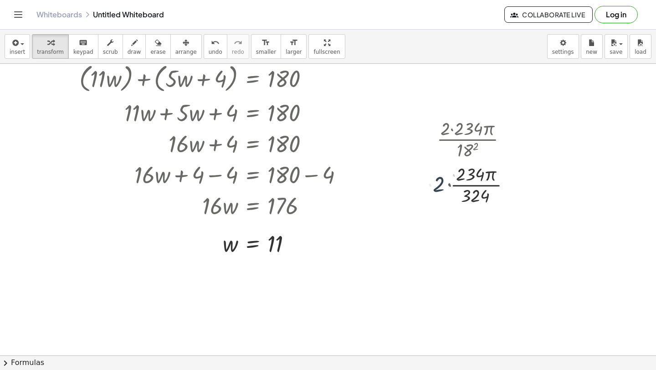
scroll to position [745, 0]
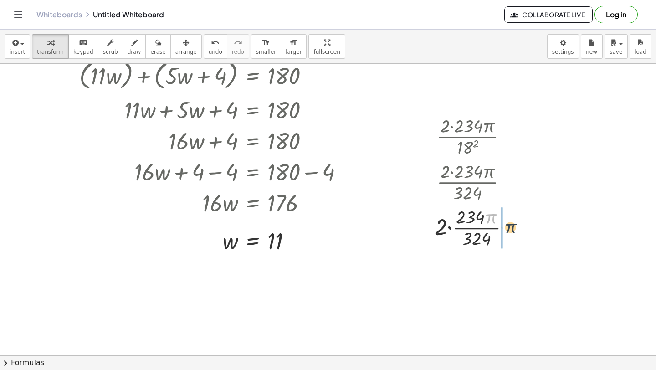
drag, startPoint x: 490, startPoint y: 214, endPoint x: 510, endPoint y: 224, distance: 22.4
click at [510, 224] on div at bounding box center [475, 227] width 91 height 46
click at [467, 229] on div at bounding box center [475, 227] width 95 height 46
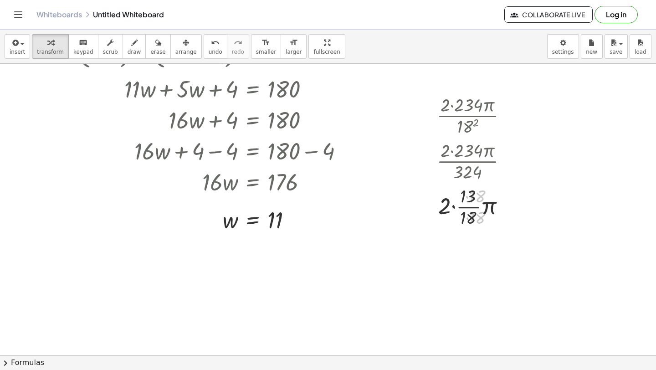
scroll to position [789, 0]
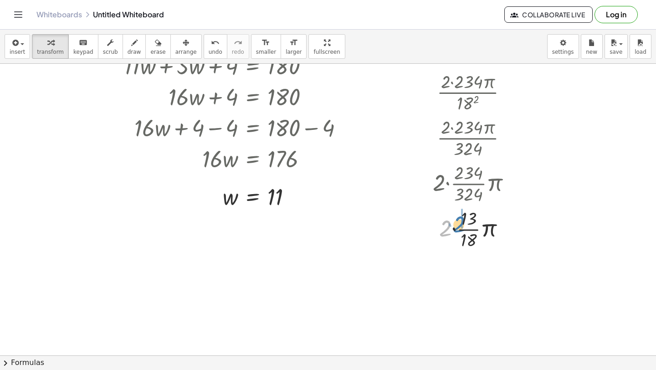
drag, startPoint x: 442, startPoint y: 229, endPoint x: 457, endPoint y: 224, distance: 15.6
click at [457, 224] on div at bounding box center [475, 228] width 95 height 46
click at [468, 92] on div "· 2 · 234 · π · 18 [DATE] · π · 324 · 2 · · 234 · π · 324 · 2 · · 234 · 324 · π…" at bounding box center [468, 92] width 0 height 0
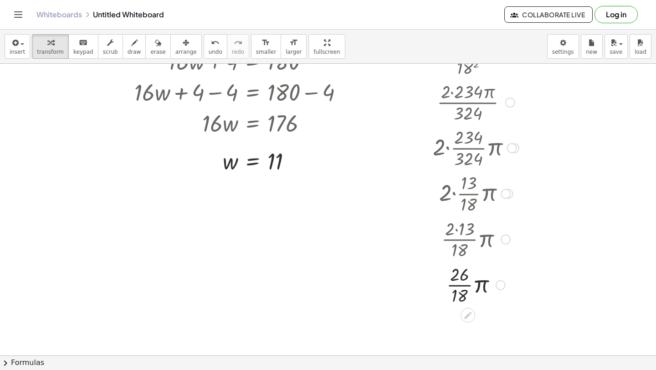
click at [456, 285] on div at bounding box center [475, 284] width 95 height 46
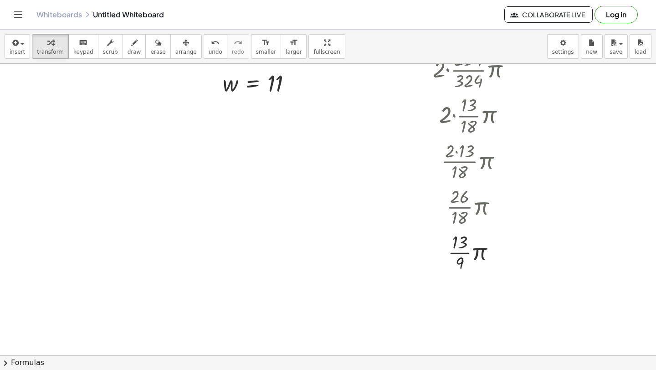
scroll to position [903, 0]
click at [479, 255] on div at bounding box center [475, 252] width 95 height 46
click at [460, 297] on div at bounding box center [475, 297] width 95 height 46
drag, startPoint x: 469, startPoint y: 311, endPoint x: 486, endPoint y: 297, distance: 21.7
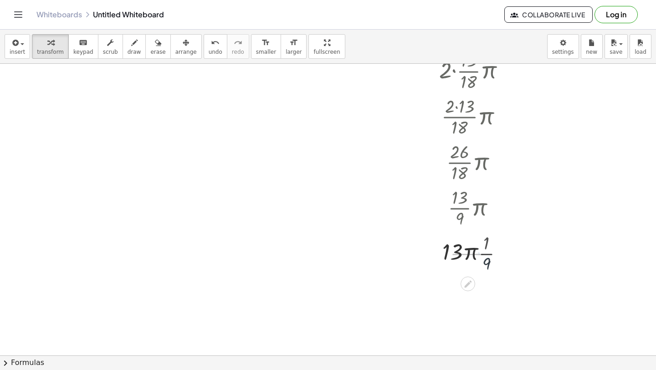
scroll to position [958, 0]
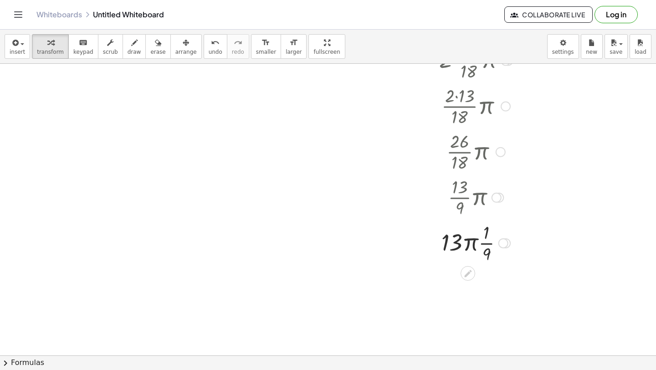
click at [485, 246] on div at bounding box center [475, 242] width 95 height 46
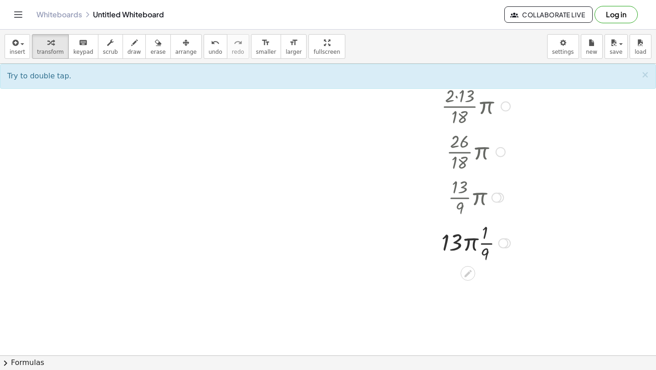
click at [487, 246] on div at bounding box center [475, 242] width 95 height 46
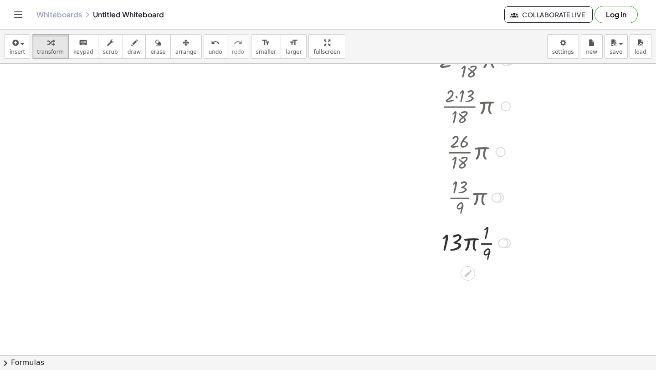
click at [487, 246] on div at bounding box center [475, 242] width 95 height 46
click at [211, 40] on icon "undo" at bounding box center [215, 42] width 9 height 11
click at [10, 53] on span "insert" at bounding box center [17, 52] width 15 height 6
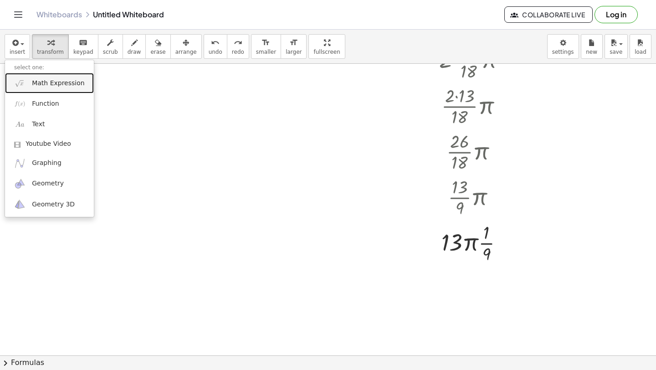
click at [35, 76] on link "Math Expression" at bounding box center [49, 83] width 89 height 20
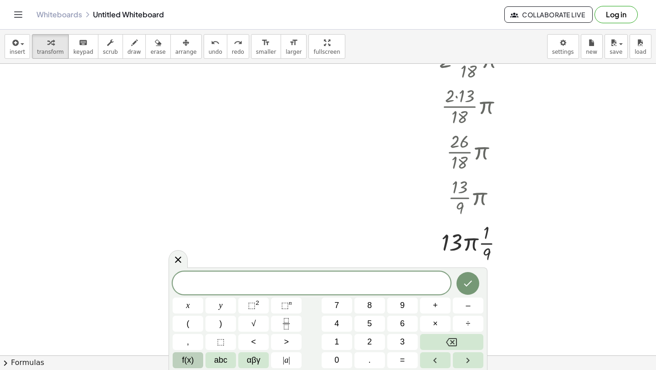
click at [178, 360] on button "f(x)" at bounding box center [188, 360] width 31 height 16
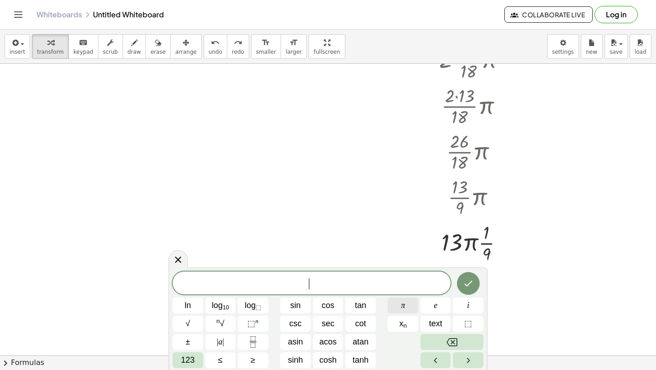
click at [406, 310] on button "π" at bounding box center [402, 305] width 31 height 16
click at [196, 362] on button "123" at bounding box center [188, 360] width 31 height 16
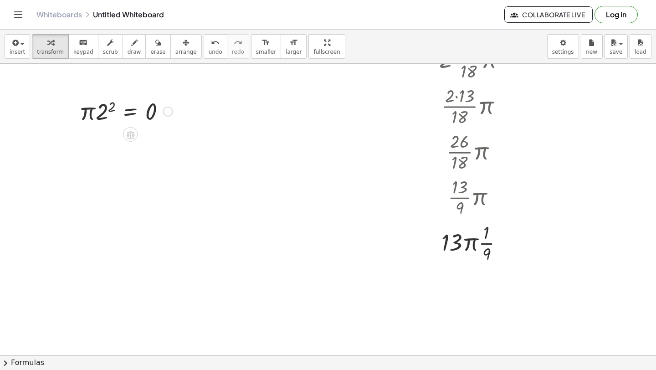
click at [110, 109] on div at bounding box center [126, 110] width 102 height 31
click at [109, 111] on div at bounding box center [129, 110] width 95 height 31
drag, startPoint x: 109, startPoint y: 145, endPoint x: 96, endPoint y: 144, distance: 13.7
click at [96, 144] on div at bounding box center [126, 141] width 102 height 31
drag, startPoint x: 111, startPoint y: 144, endPoint x: 82, endPoint y: 144, distance: 28.7
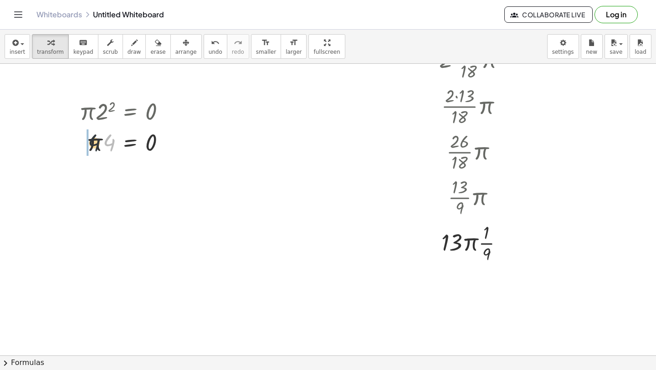
click at [82, 144] on div at bounding box center [126, 141] width 102 height 31
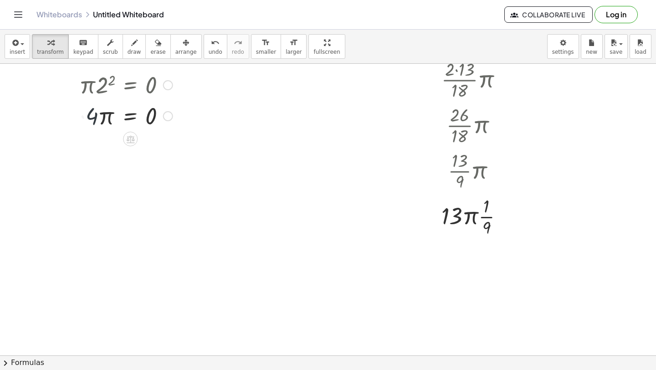
scroll to position [987, 0]
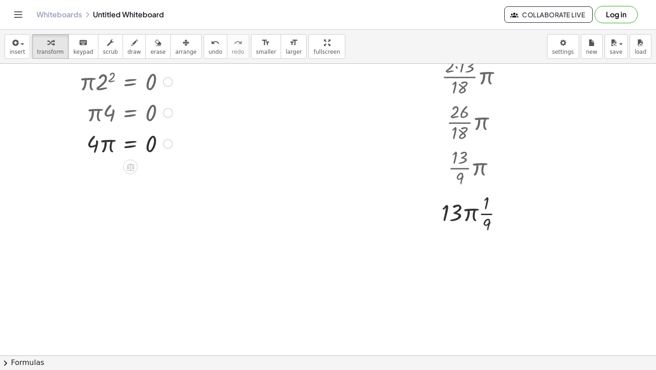
click at [107, 145] on div at bounding box center [126, 142] width 102 height 31
click at [106, 145] on div at bounding box center [126, 142] width 102 height 31
drag, startPoint x: 103, startPoint y: 145, endPoint x: 90, endPoint y: 145, distance: 12.8
click at [90, 145] on div at bounding box center [126, 142] width 102 height 31
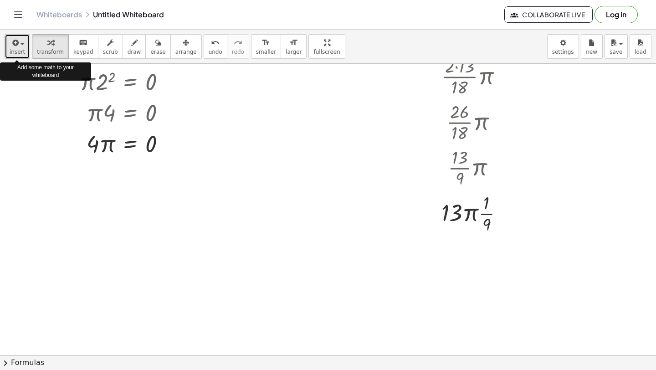
click at [12, 52] on span "insert" at bounding box center [17, 52] width 15 height 6
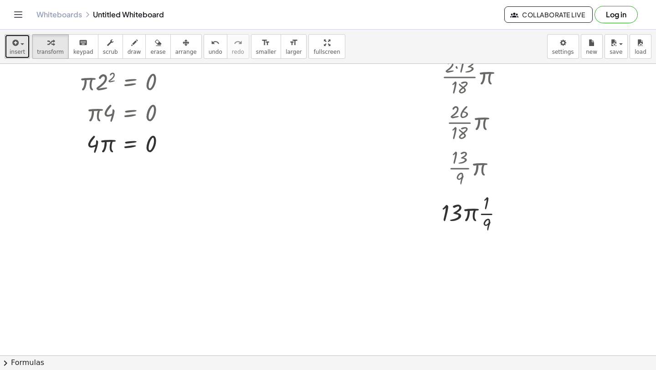
click at [10, 53] on span "insert" at bounding box center [17, 52] width 15 height 6
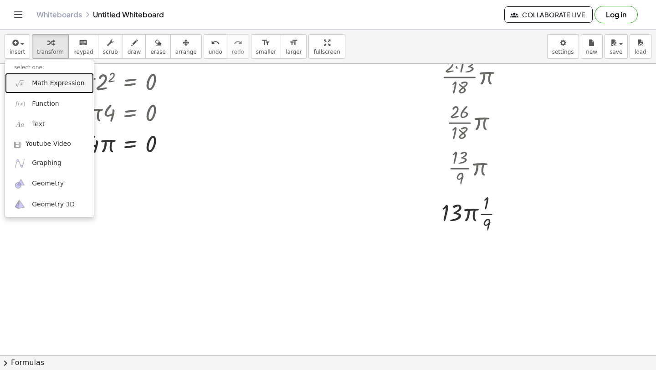
click at [22, 80] on img at bounding box center [19, 82] width 11 height 11
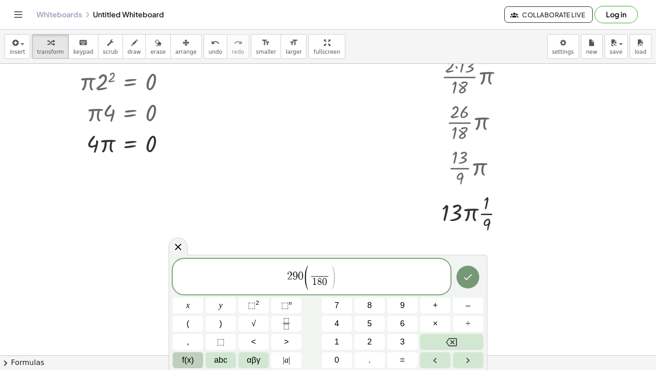
click at [186, 361] on span "f(x)" at bounding box center [188, 360] width 12 height 12
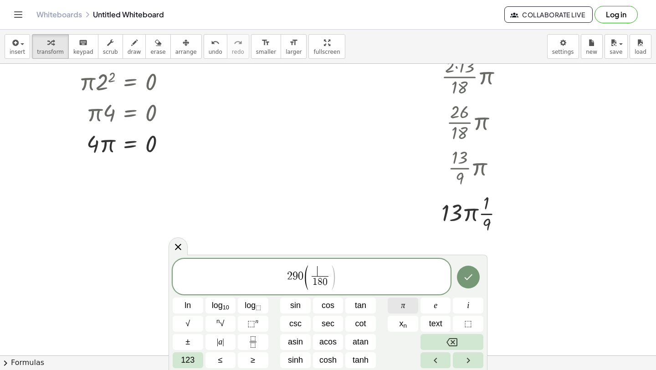
click at [405, 306] on button "π" at bounding box center [402, 305] width 31 height 16
click at [183, 362] on span "123" at bounding box center [188, 360] width 14 height 12
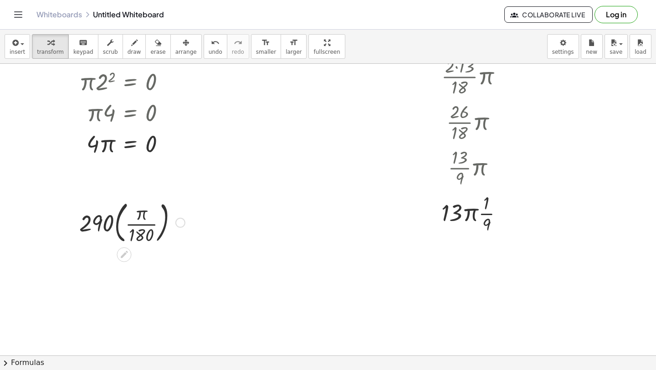
click at [120, 223] on div at bounding box center [132, 221] width 115 height 49
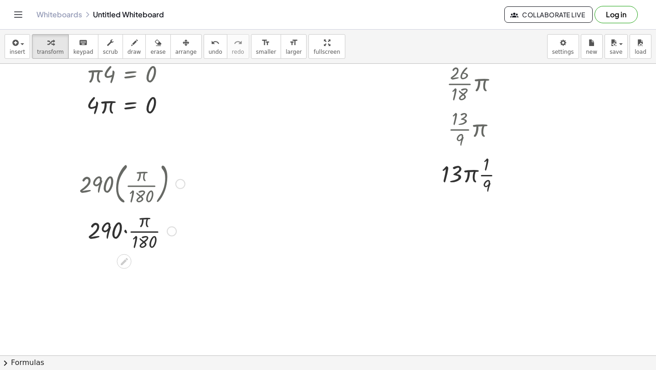
click at [127, 233] on div at bounding box center [132, 231] width 115 height 46
click at [128, 232] on div at bounding box center [132, 231] width 115 height 46
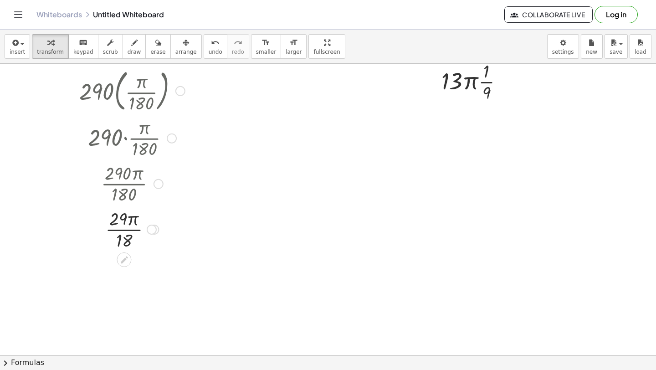
scroll to position [1119, 0]
drag, startPoint x: 129, startPoint y: 217, endPoint x: 147, endPoint y: 228, distance: 21.0
click at [147, 228] on div at bounding box center [132, 228] width 115 height 46
click at [130, 229] on div at bounding box center [132, 228] width 115 height 46
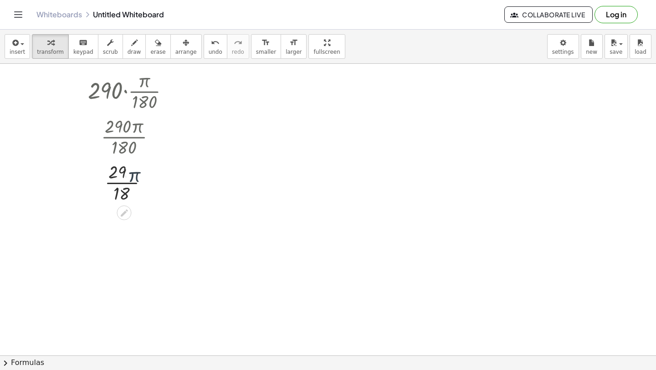
scroll to position [1170, 0]
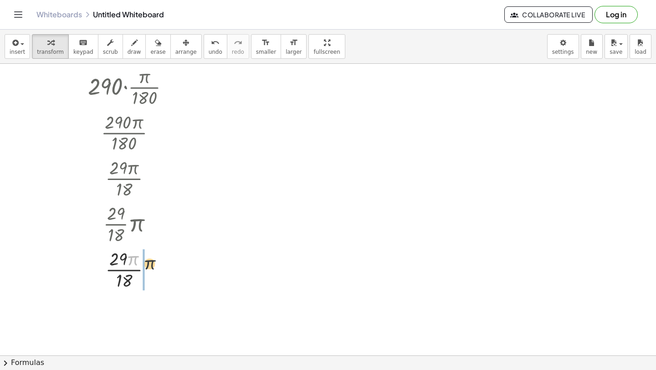
drag, startPoint x: 132, startPoint y: 254, endPoint x: 154, endPoint y: 272, distance: 28.4
click at [155, 274] on div at bounding box center [132, 269] width 115 height 46
click at [114, 317] on div at bounding box center [132, 314] width 115 height 46
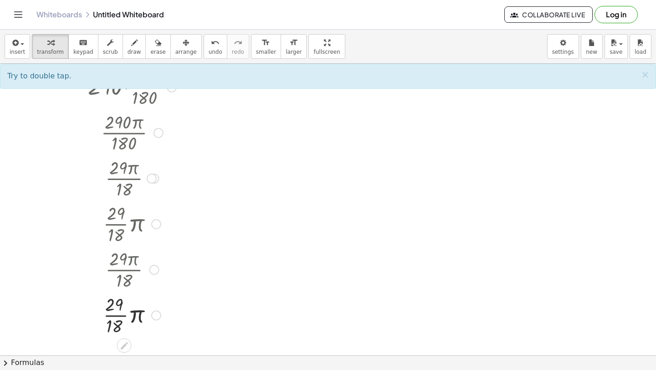
click at [114, 316] on div at bounding box center [132, 314] width 115 height 46
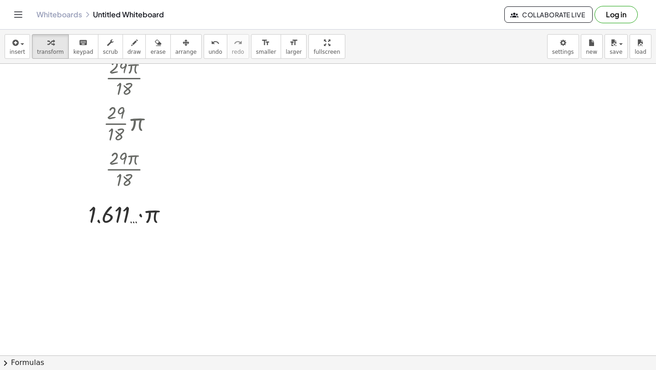
scroll to position [1271, 0]
click at [141, 220] on div at bounding box center [132, 213] width 115 height 31
click at [140, 217] on div at bounding box center [132, 213] width 115 height 31
click at [140, 216] on div at bounding box center [132, 213] width 115 height 31
